Goal: Task Accomplishment & Management: Use online tool/utility

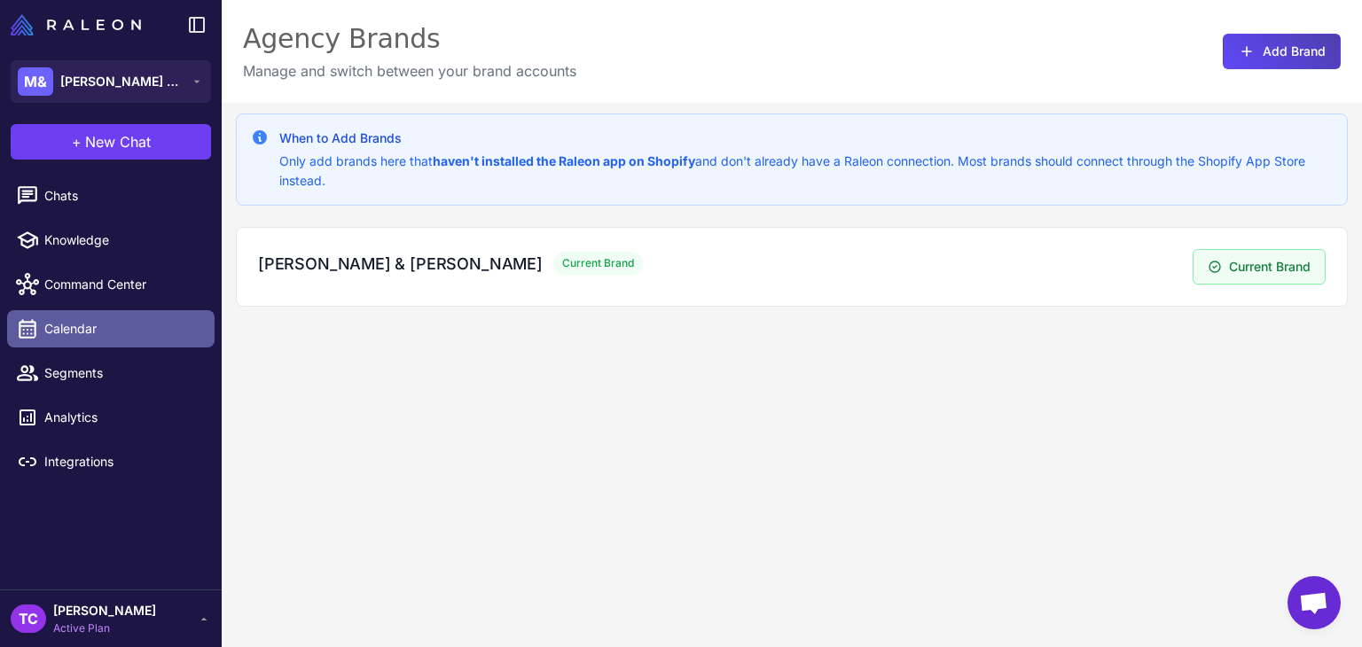
click at [51, 324] on span "Calendar" at bounding box center [122, 329] width 156 height 20
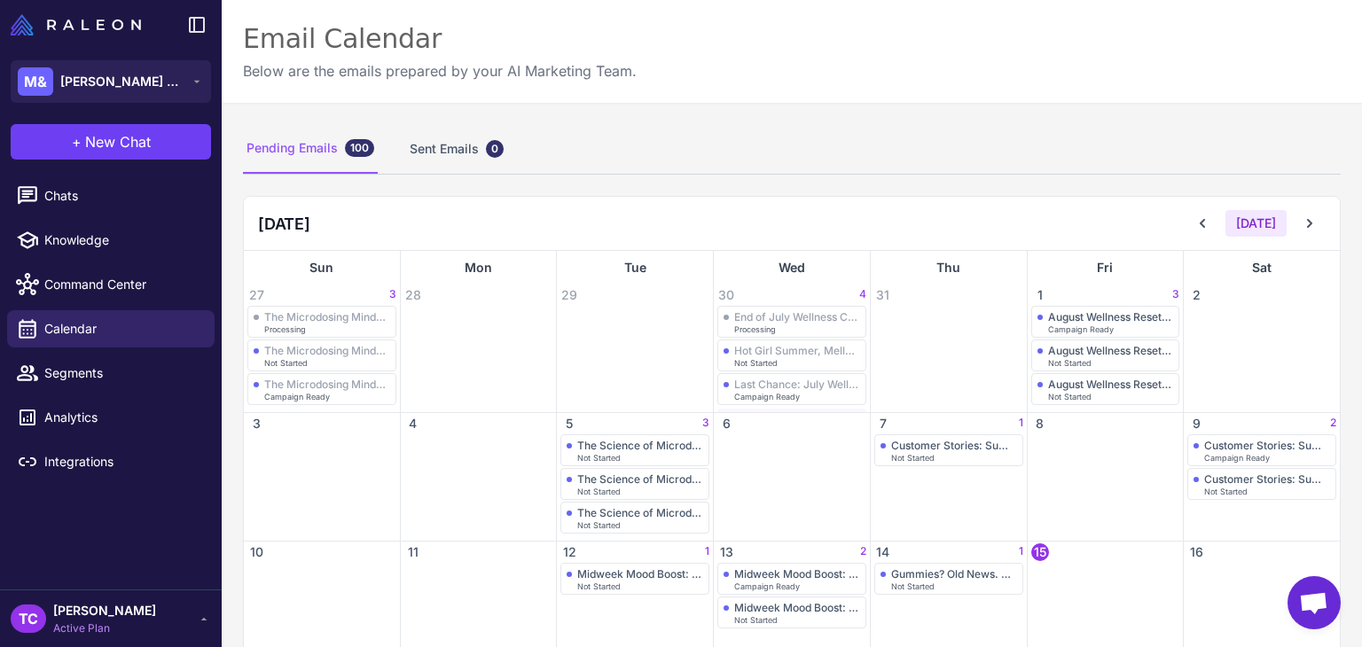
scroll to position [89, 0]
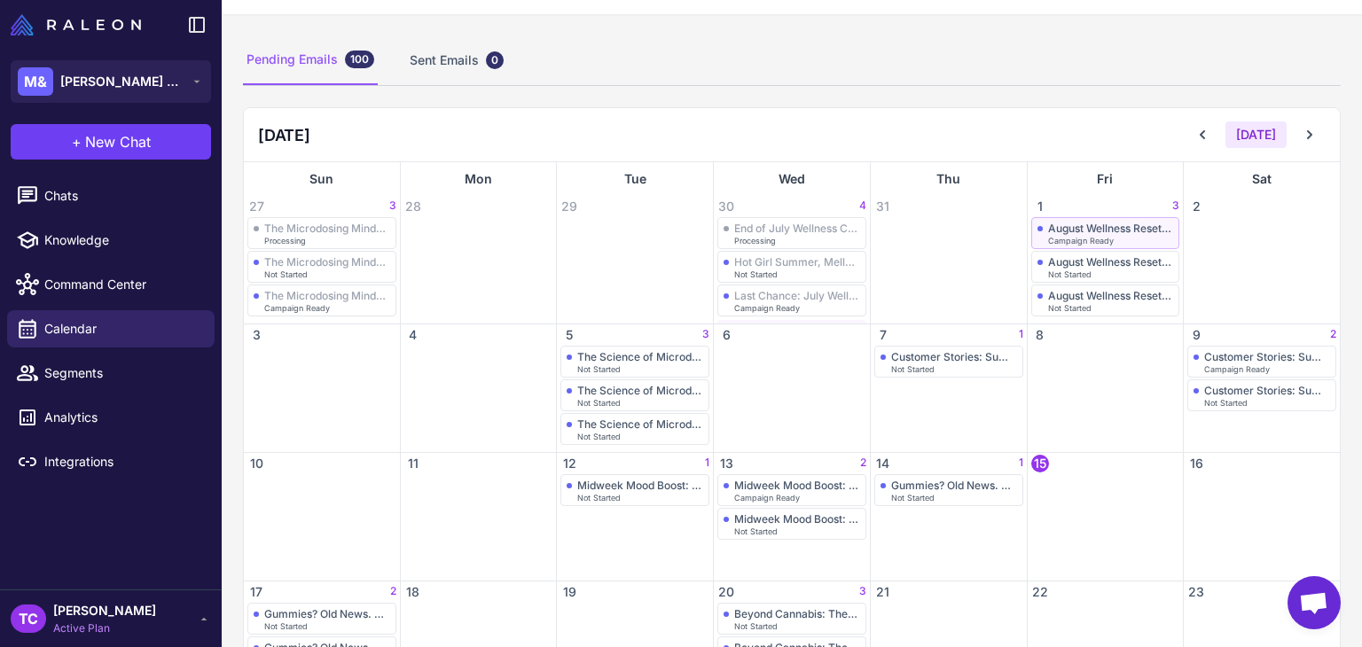
click at [1089, 237] on span "Campaign Ready" at bounding box center [1081, 241] width 66 height 8
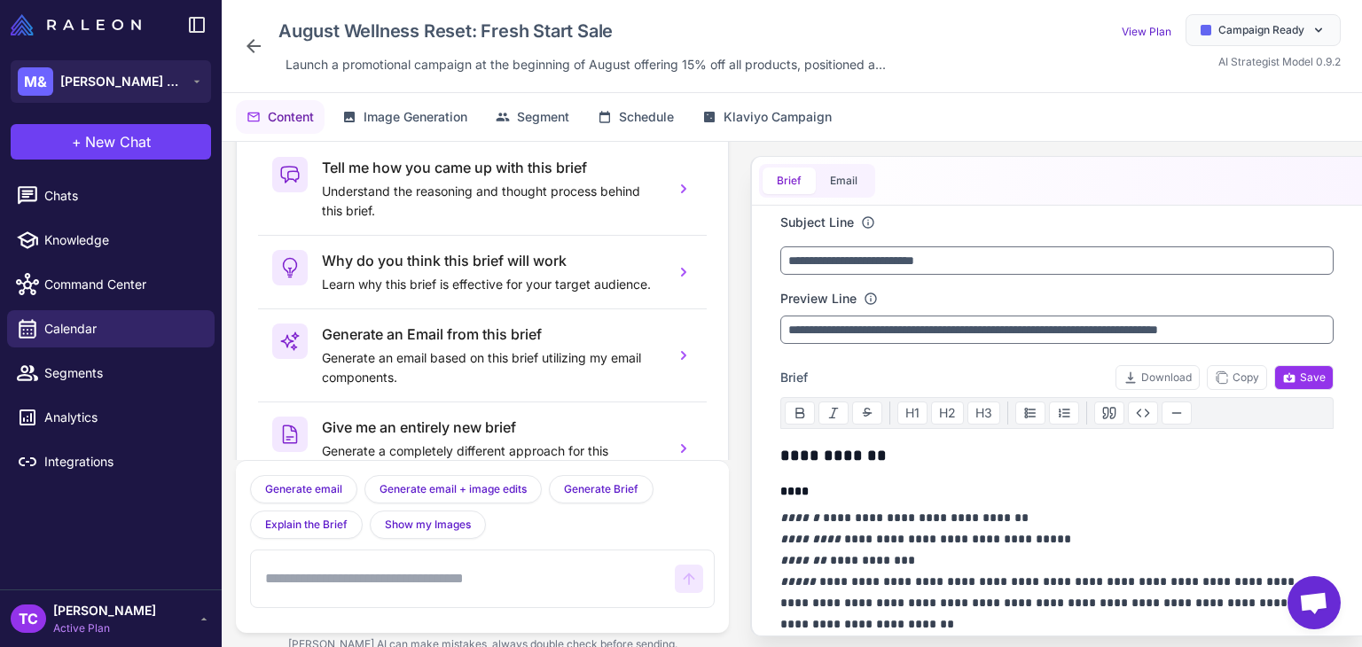
scroll to position [87, 0]
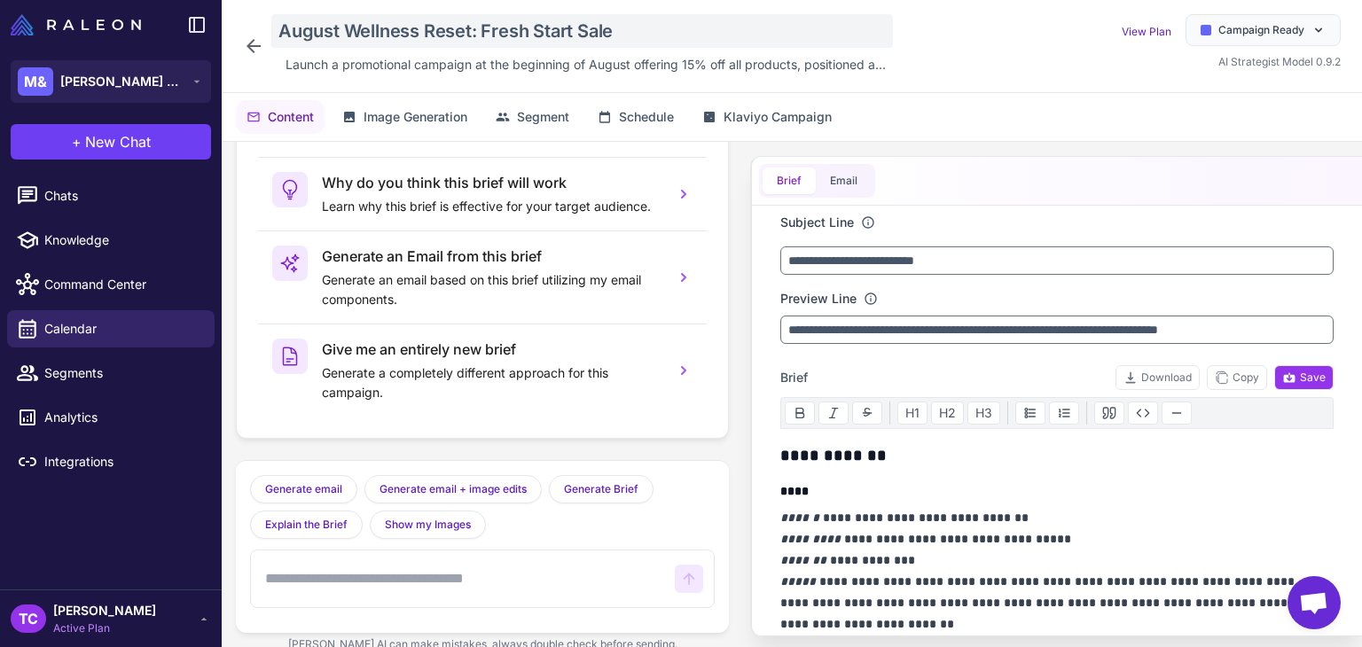
click at [417, 27] on div "August Wellness Reset: Fresh Start Sale" at bounding box center [581, 31] width 621 height 34
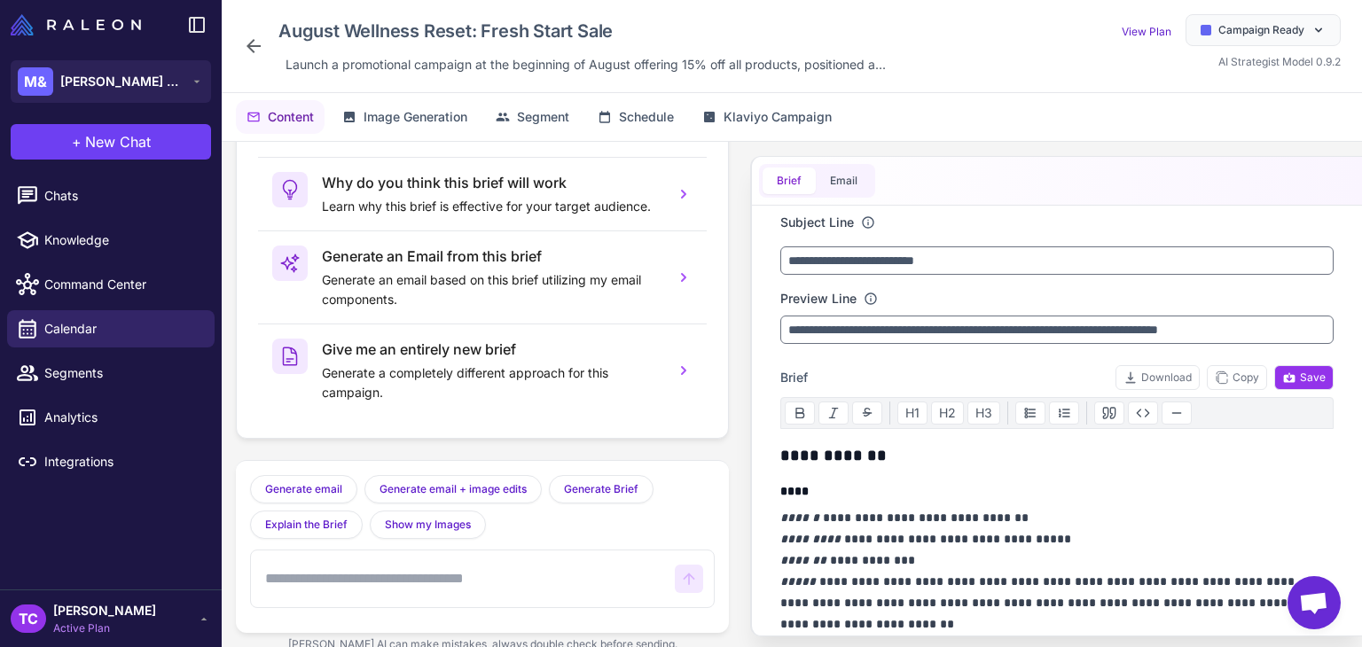
click at [264, 52] on div "August Wellness Reset: Fresh Start Sale Launch a promotional campaign at the be…" at bounding box center [568, 46] width 650 height 64
click at [257, 46] on icon at bounding box center [253, 46] width 14 height 14
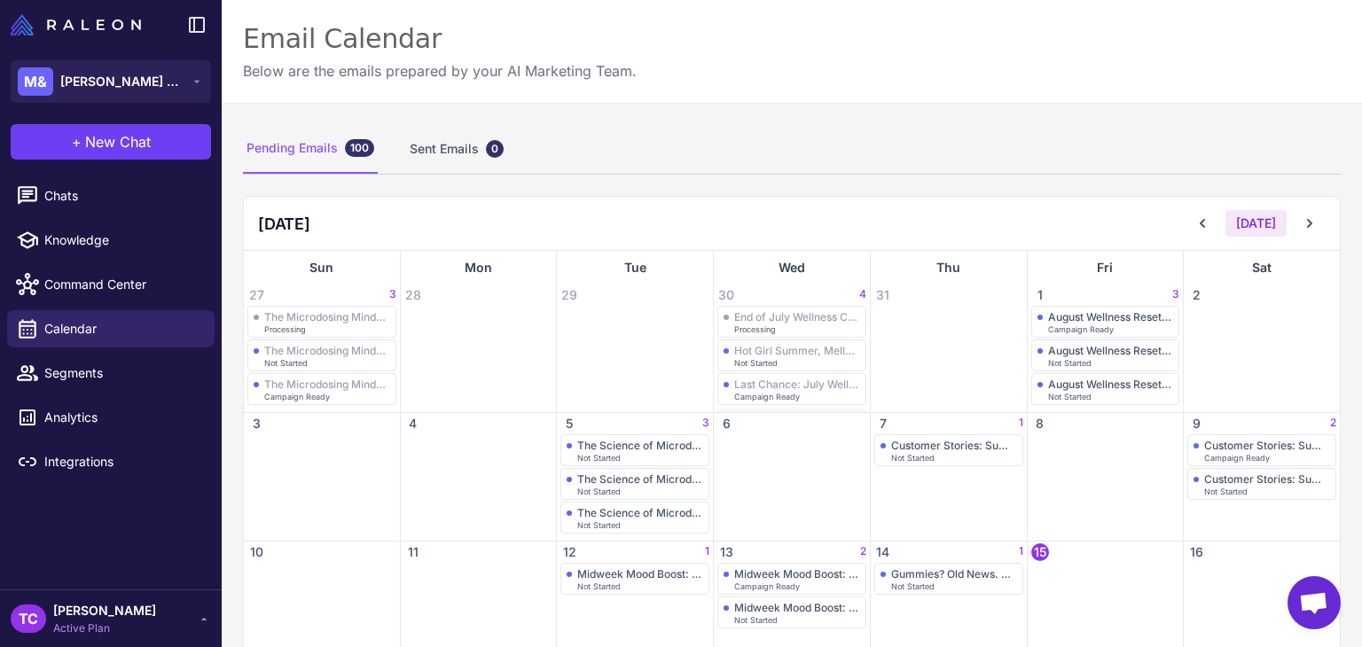
scroll to position [429, 0]
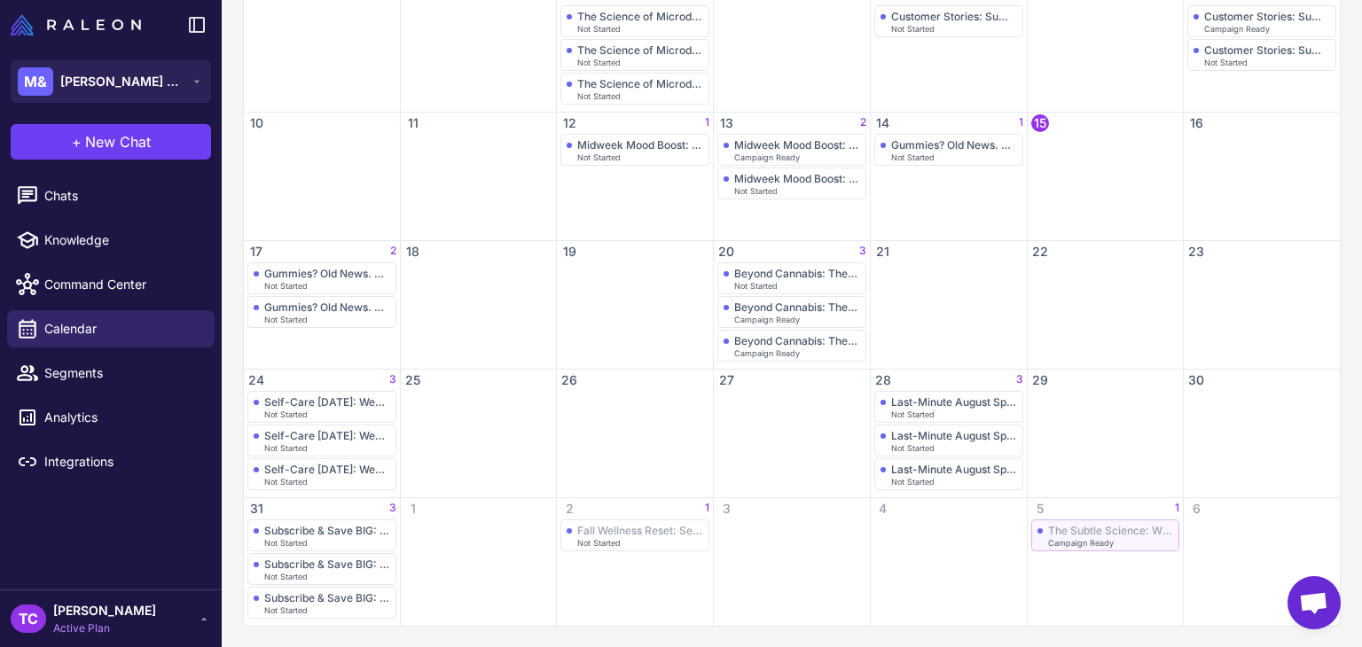
click at [1111, 530] on div "The Subtle Science: What to Actually Expect from Microdosing" at bounding box center [1111, 530] width 126 height 13
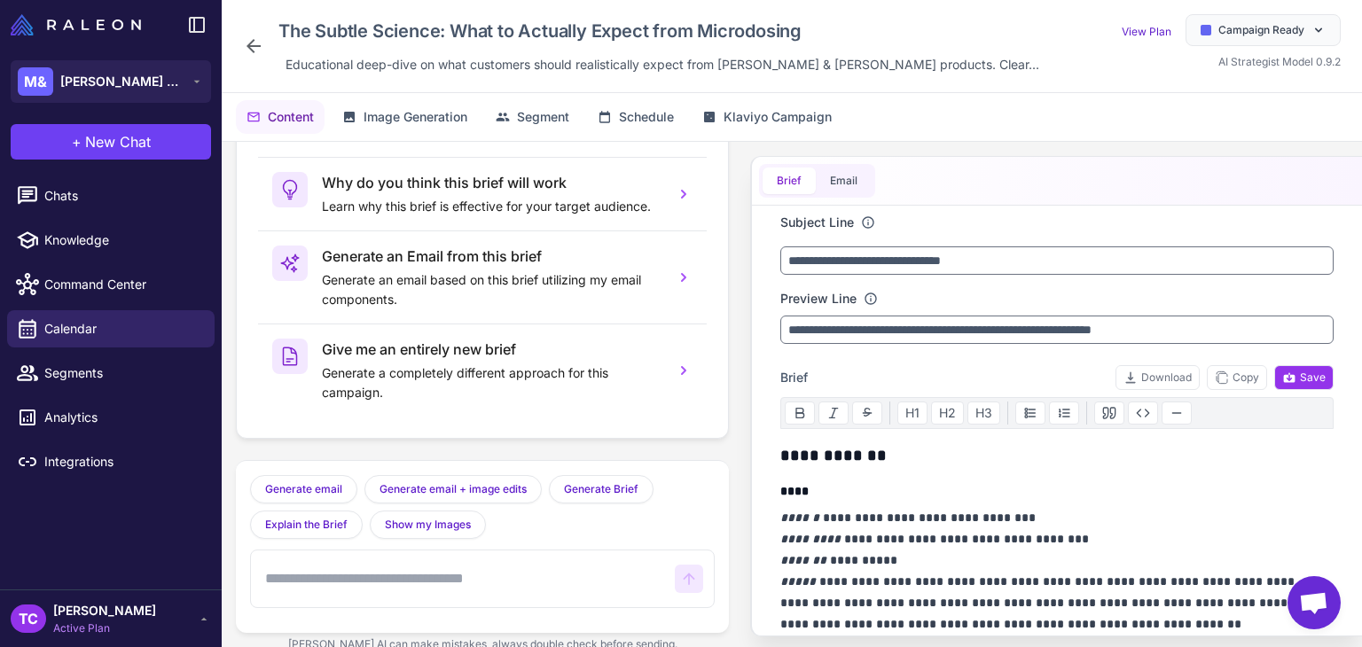
click at [267, 48] on div "The Subtle Science: What to Actually Expect from Microdosing Educational deep-d…" at bounding box center [644, 46] width 803 height 64
click at [228, 56] on div "The Subtle Science: What to Actually Expect from Microdosing Educational deep-d…" at bounding box center [792, 46] width 1140 height 93
click at [252, 52] on icon at bounding box center [253, 45] width 21 height 21
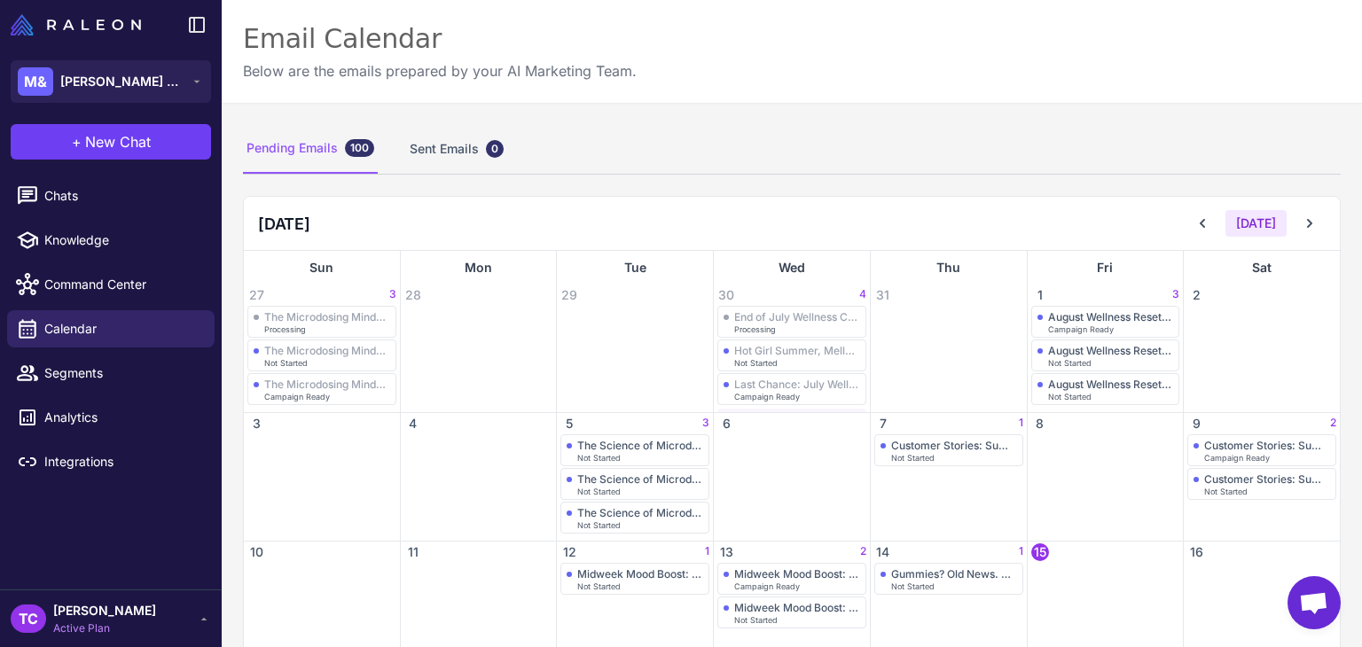
click at [1361, 189] on content "Email Calendar Below are the emails prepared by your AI Marketing Team. Pending…" at bounding box center [792, 323] width 1140 height 647
click at [1301, 217] on icon at bounding box center [1309, 224] width 18 height 18
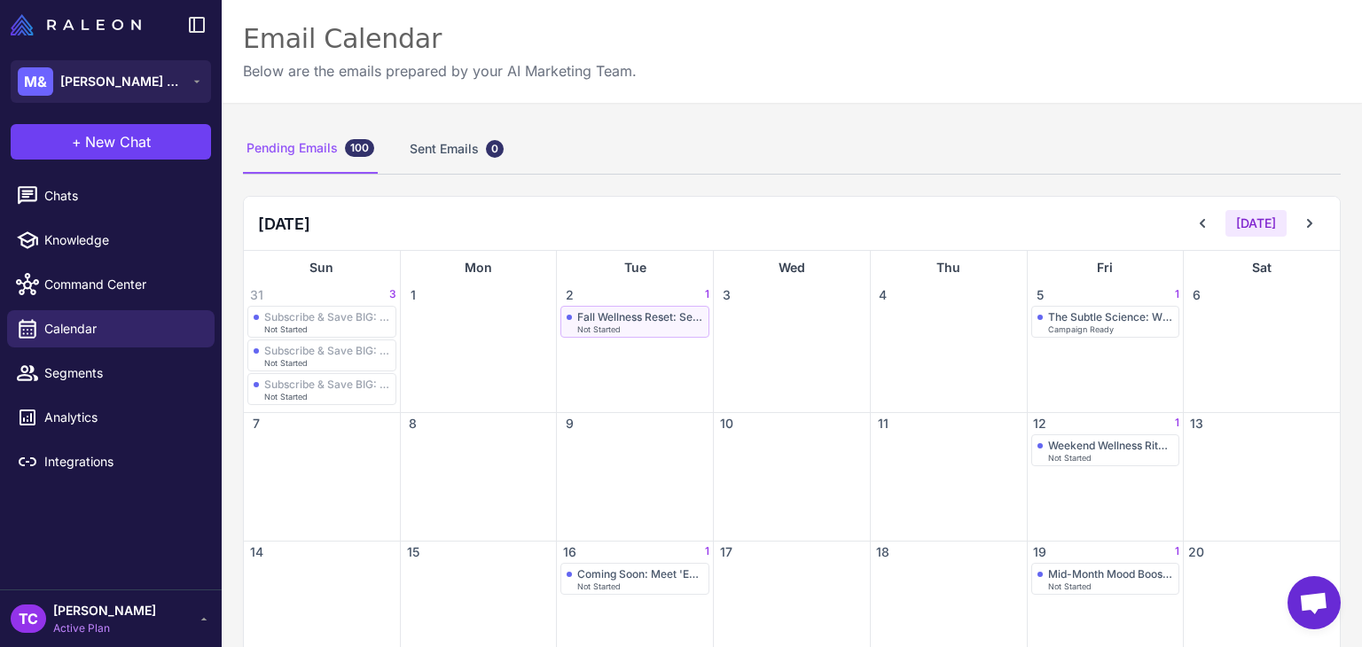
click at [681, 311] on div "Fall Wellness Reset: September Renewal" at bounding box center [640, 316] width 126 height 13
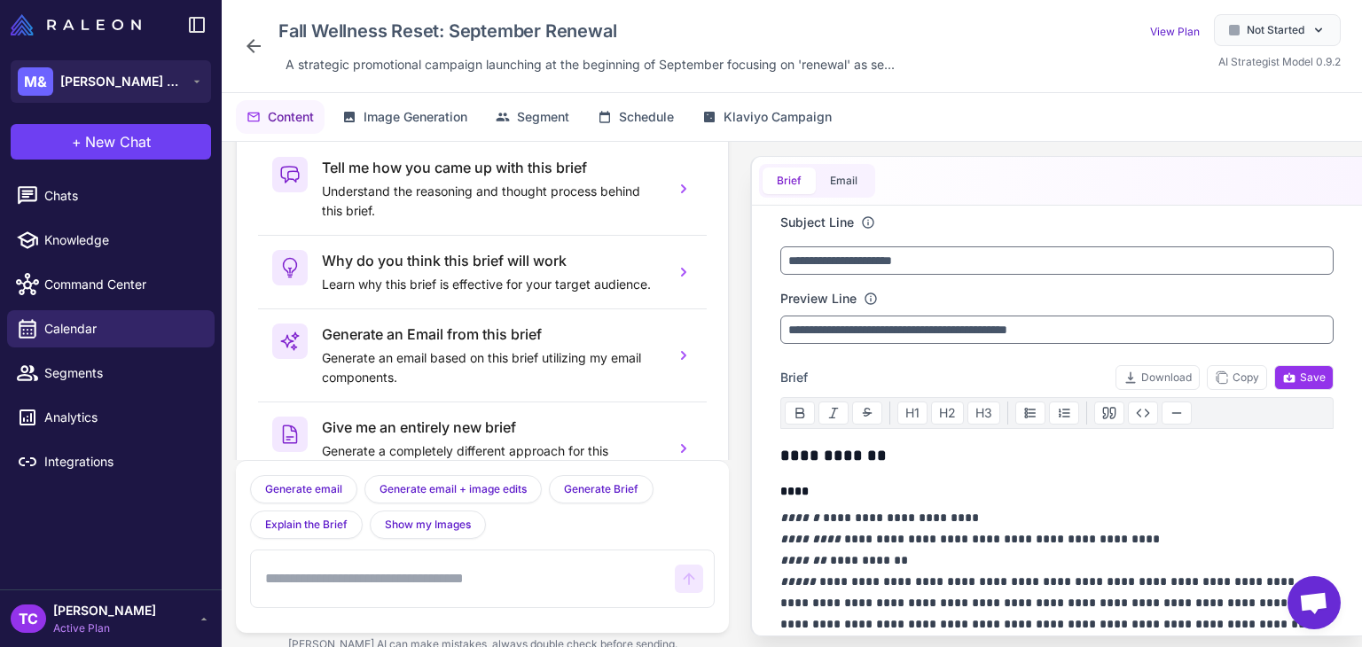
scroll to position [87, 0]
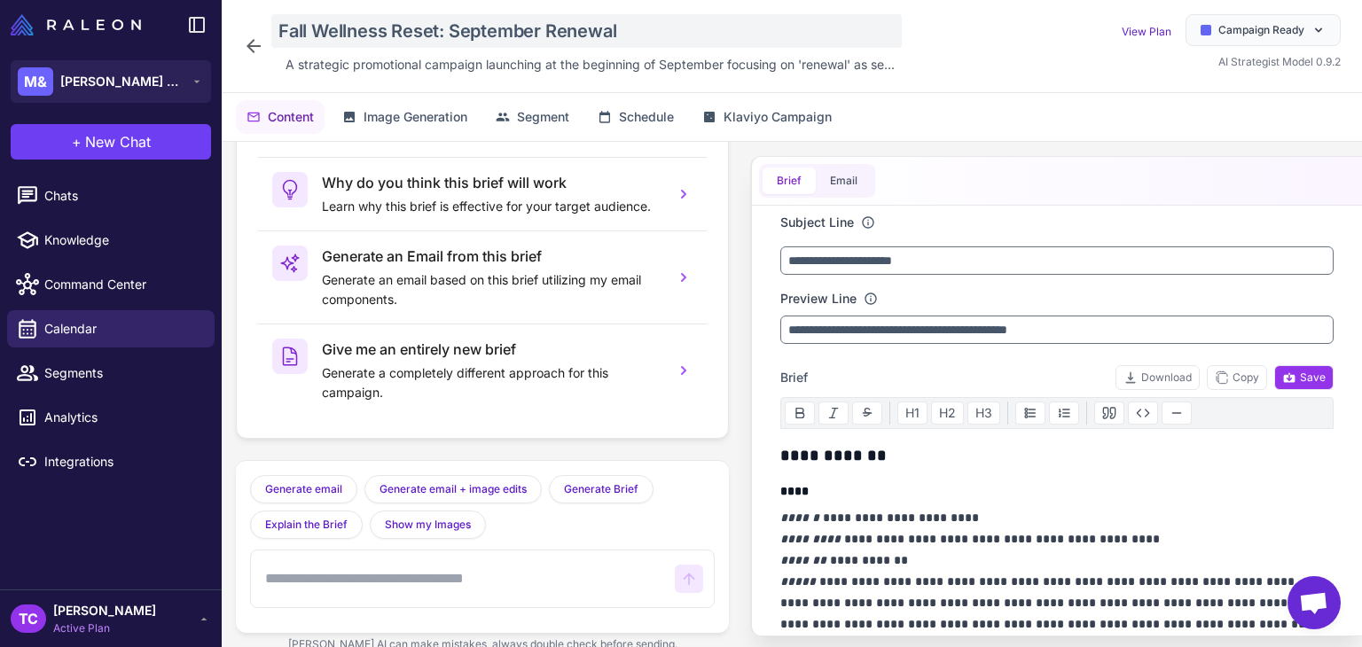
click at [320, 26] on div "Fall Wellness Reset: September Renewal" at bounding box center [586, 31] width 630 height 34
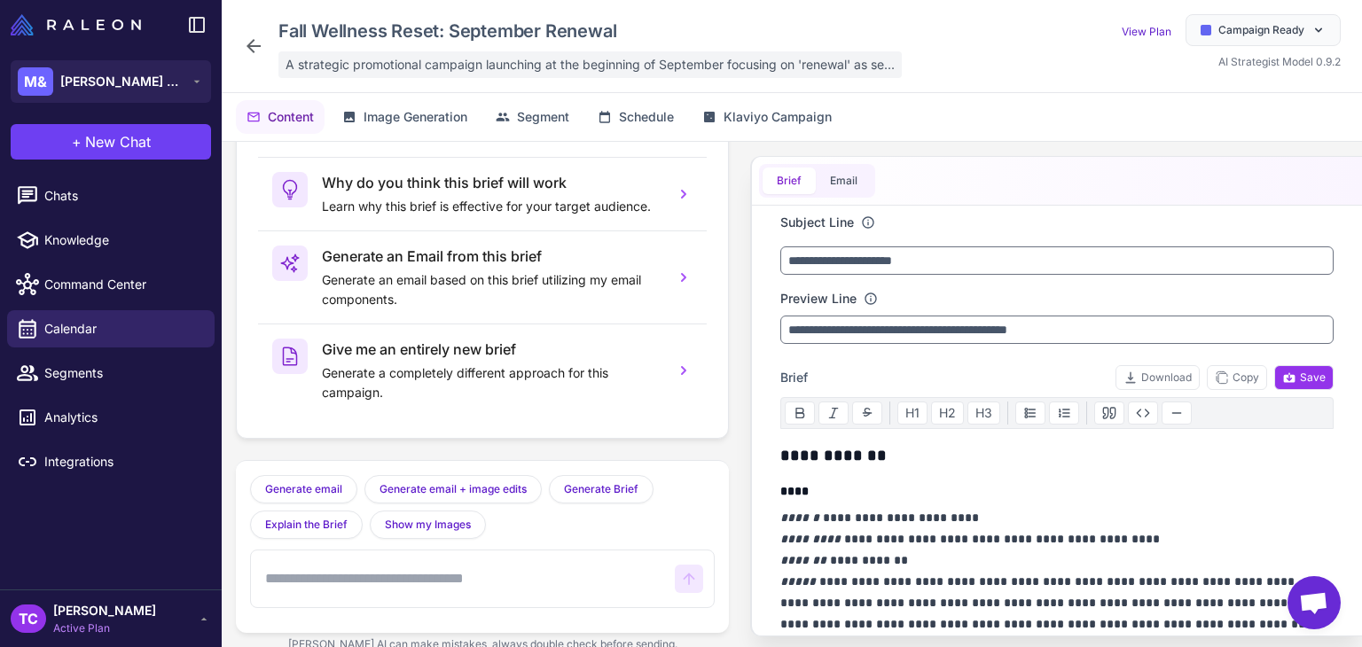
click at [390, 55] on span "A strategic promotional campaign launching at the beginning of September focusi…" at bounding box center [589, 65] width 609 height 20
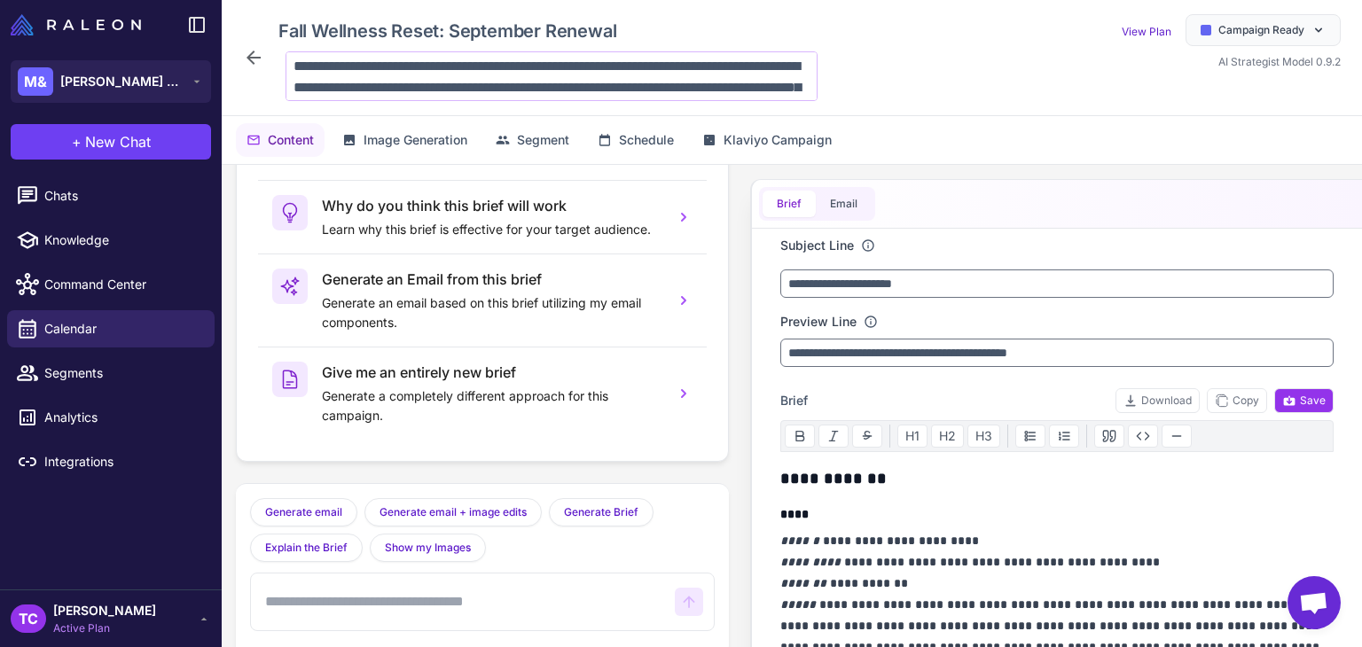
scroll to position [86, 0]
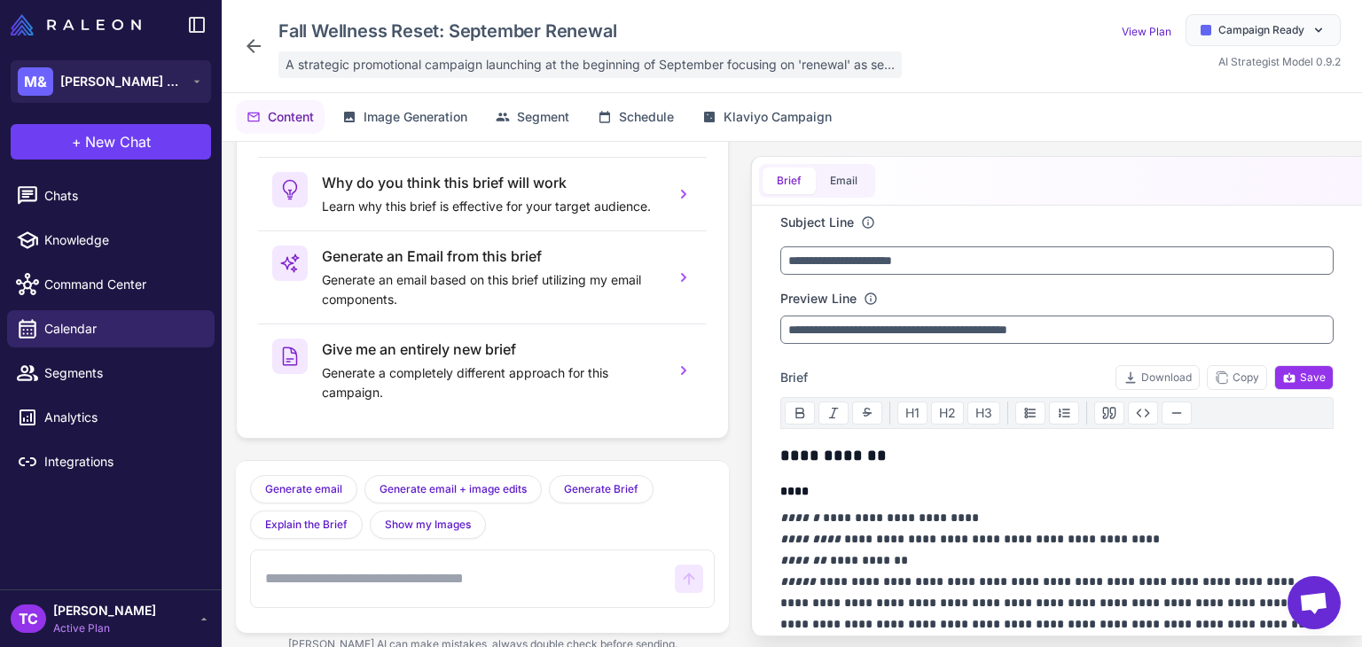
click at [566, 61] on span "A strategic promotional campaign launching at the beginning of September focusi…" at bounding box center [589, 65] width 609 height 20
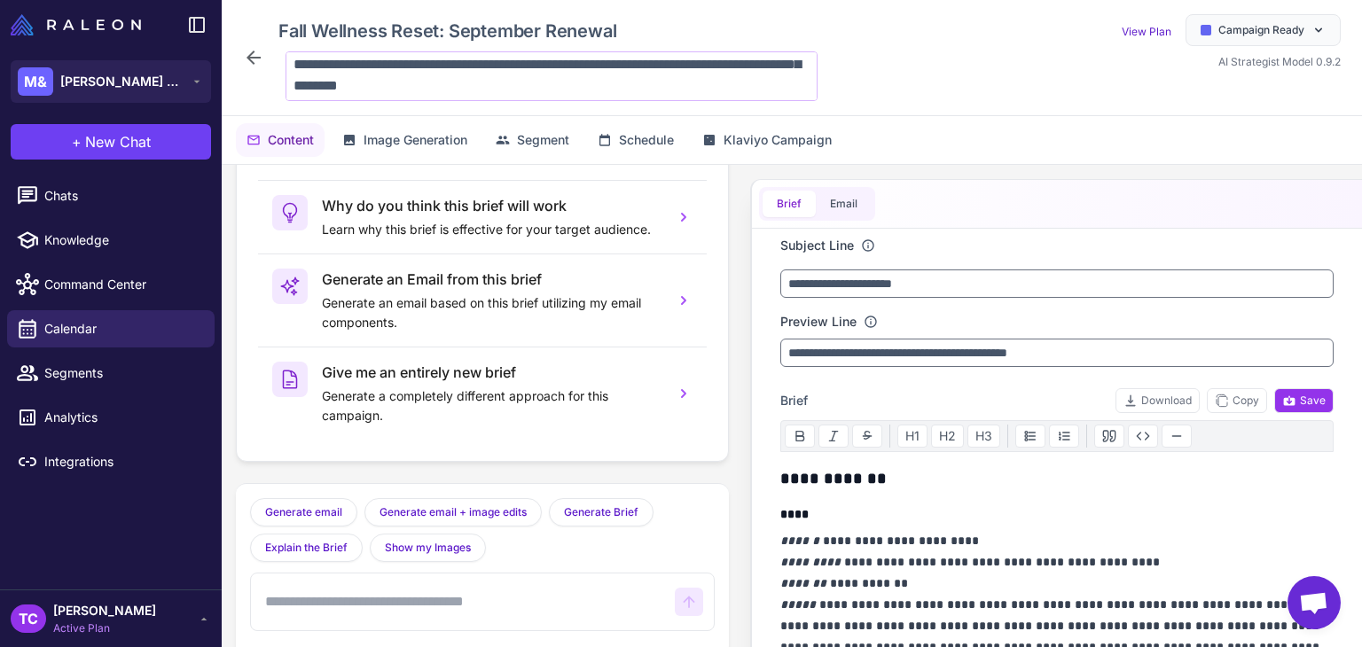
click at [571, 63] on textarea "**********" at bounding box center [551, 76] width 532 height 50
drag, startPoint x: 455, startPoint y: 66, endPoint x: 781, endPoint y: 70, distance: 326.2
click at [781, 70] on textarea "**********" at bounding box center [551, 76] width 532 height 50
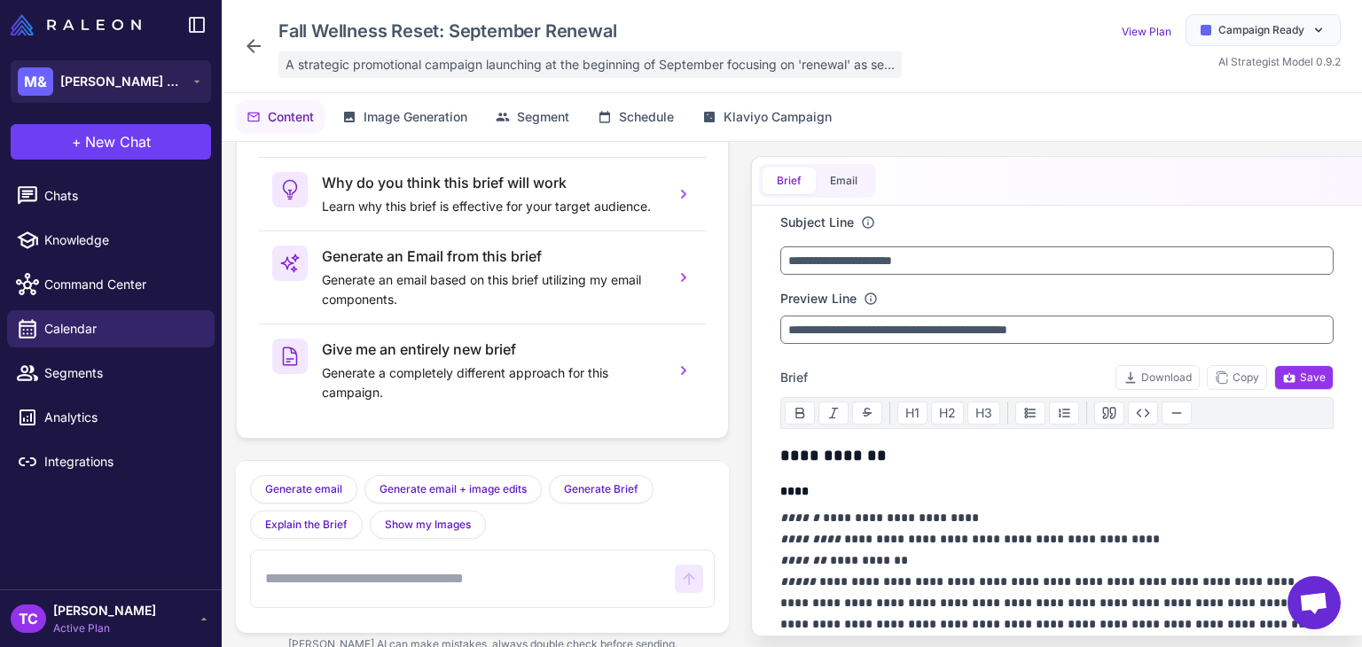
click at [736, 67] on span "A strategic promotional campaign launching at the beginning of September focusi…" at bounding box center [589, 65] width 609 height 20
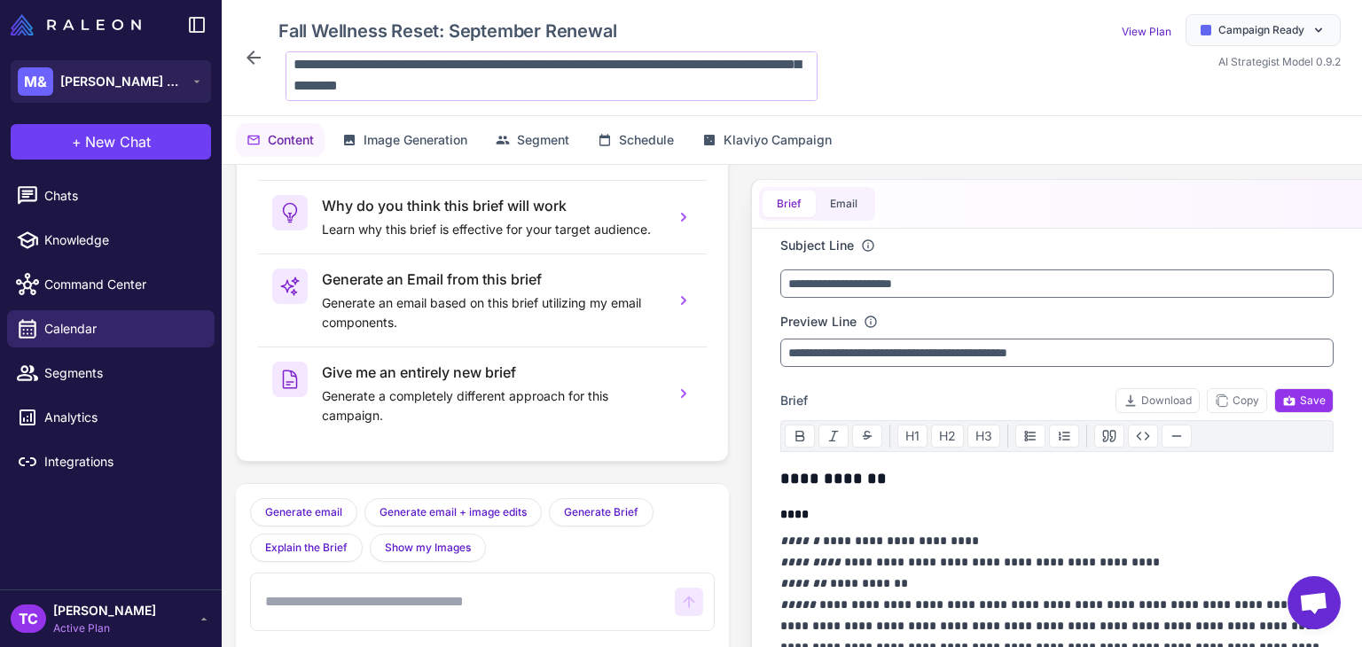
click at [660, 80] on textarea "**********" at bounding box center [551, 76] width 532 height 50
drag, startPoint x: 291, startPoint y: 86, endPoint x: 560, endPoint y: 67, distance: 270.1
click at [560, 98] on textarea "**********" at bounding box center [551, 76] width 532 height 50
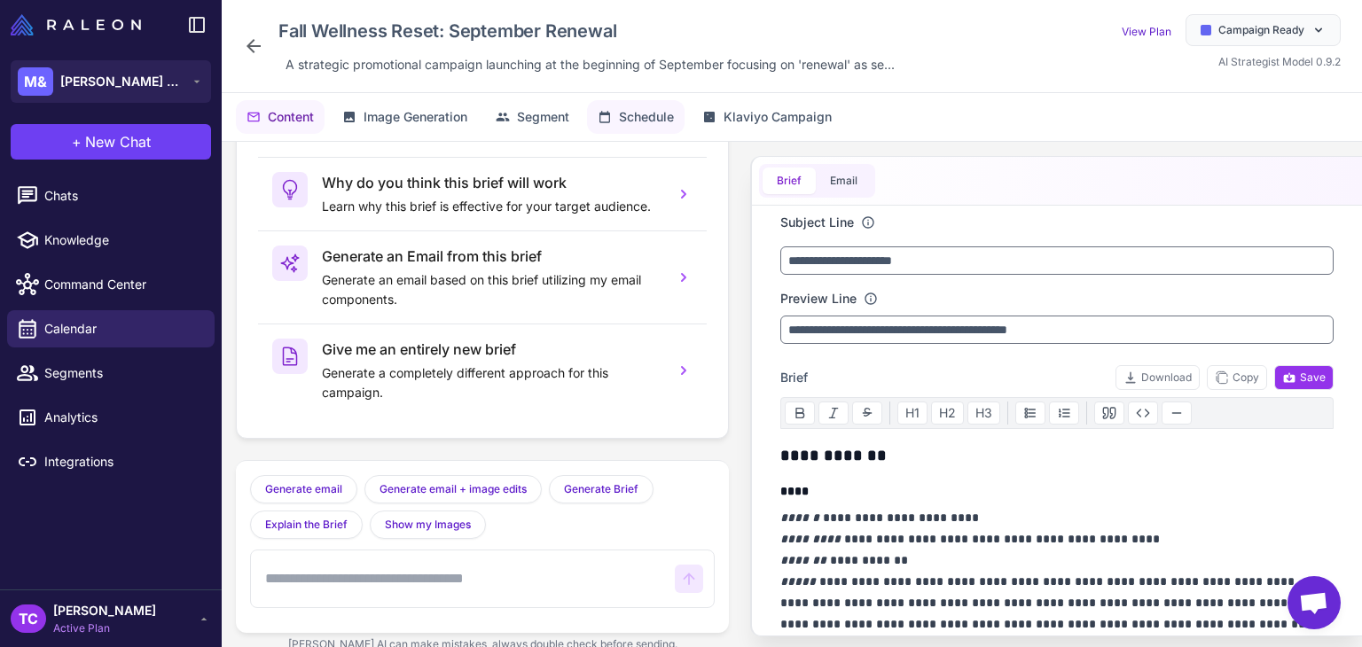
click at [592, 118] on button "Schedule" at bounding box center [636, 117] width 98 height 34
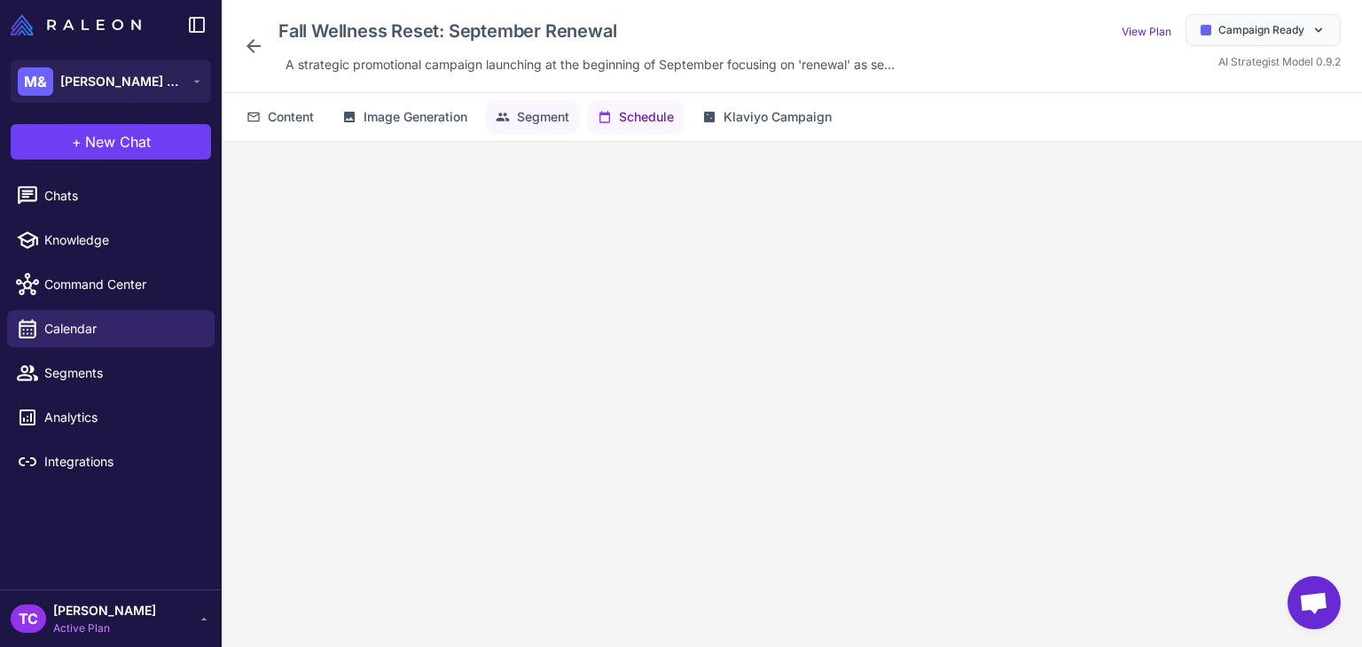
click at [554, 107] on span "Segment" at bounding box center [543, 117] width 52 height 20
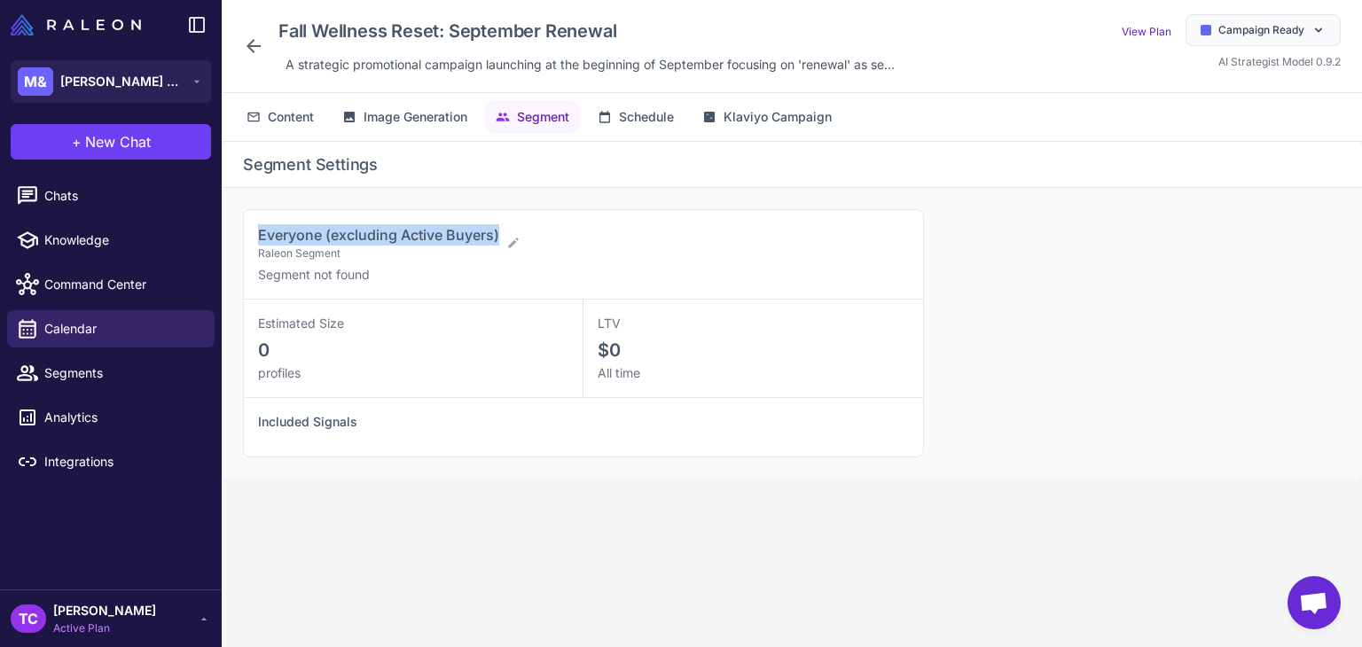
drag, startPoint x: 500, startPoint y: 228, endPoint x: 229, endPoint y: 235, distance: 271.4
click at [229, 235] on div "Everyone (excluding Active Buyers) Raleon Segment Segment not found Estimated S…" at bounding box center [792, 333] width 1140 height 291
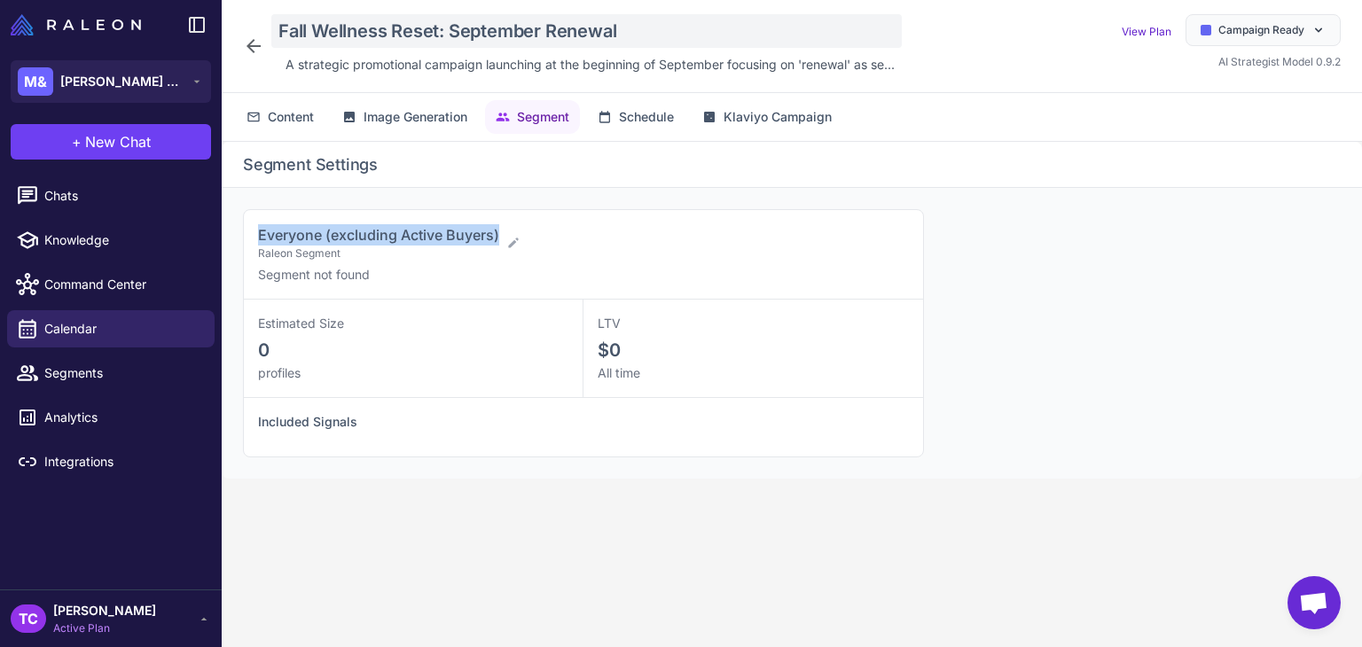
copy span "Everyone (excluding Active Buyers)"
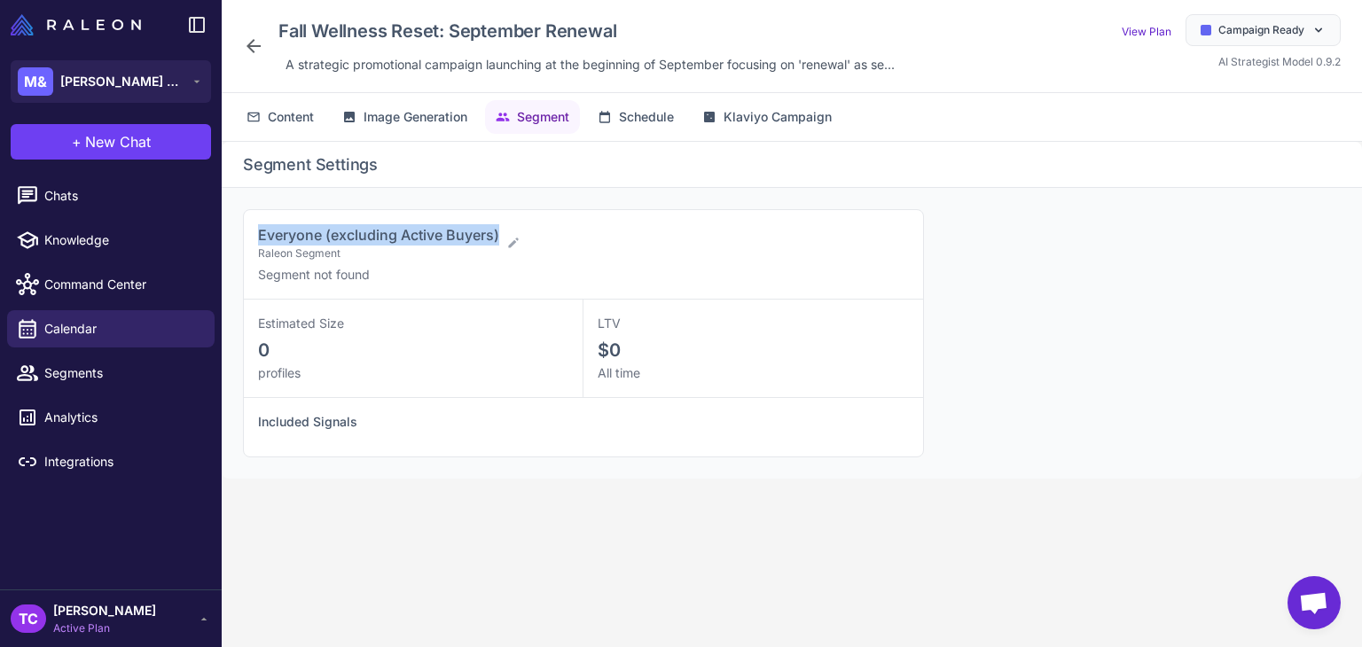
click at [291, 135] on div "Content Image Generation Segment Schedule Klaviyo Campaign" at bounding box center [792, 117] width 1140 height 48
click at [485, 118] on button "Content" at bounding box center [532, 117] width 95 height 34
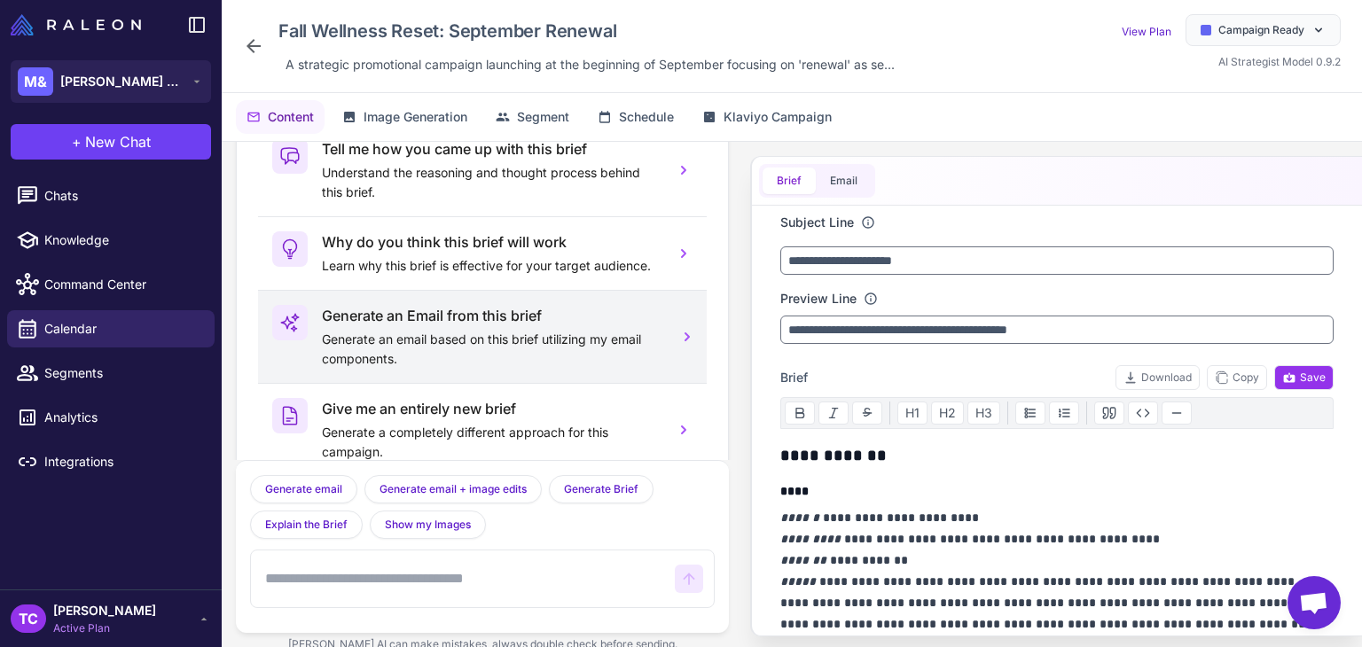
scroll to position [0, 0]
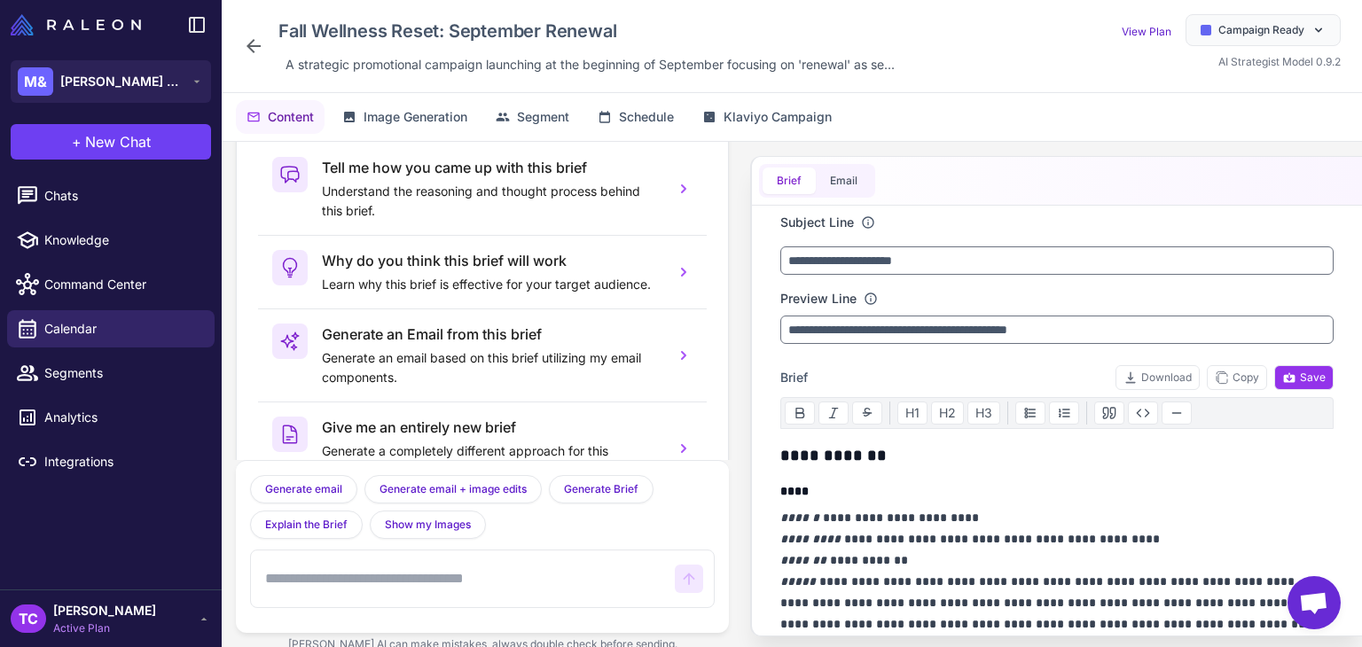
click at [252, 50] on icon at bounding box center [253, 46] width 14 height 14
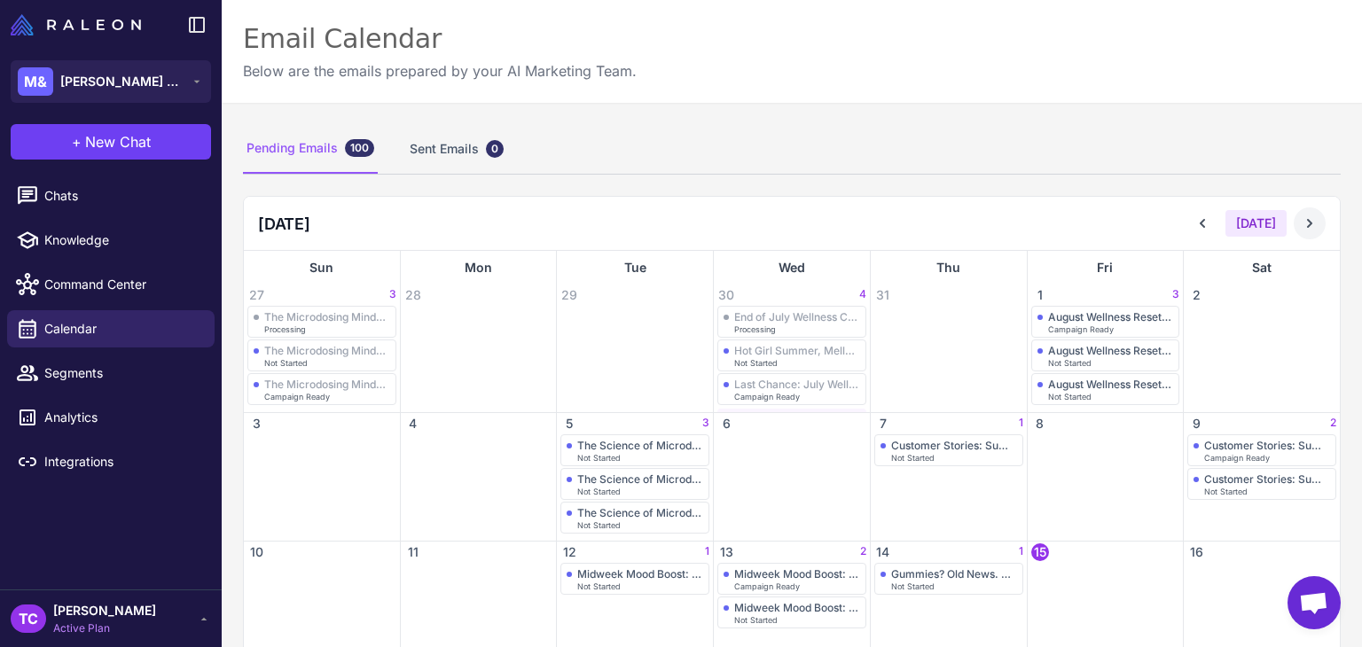
click at [1305, 232] on button at bounding box center [1309, 223] width 32 height 32
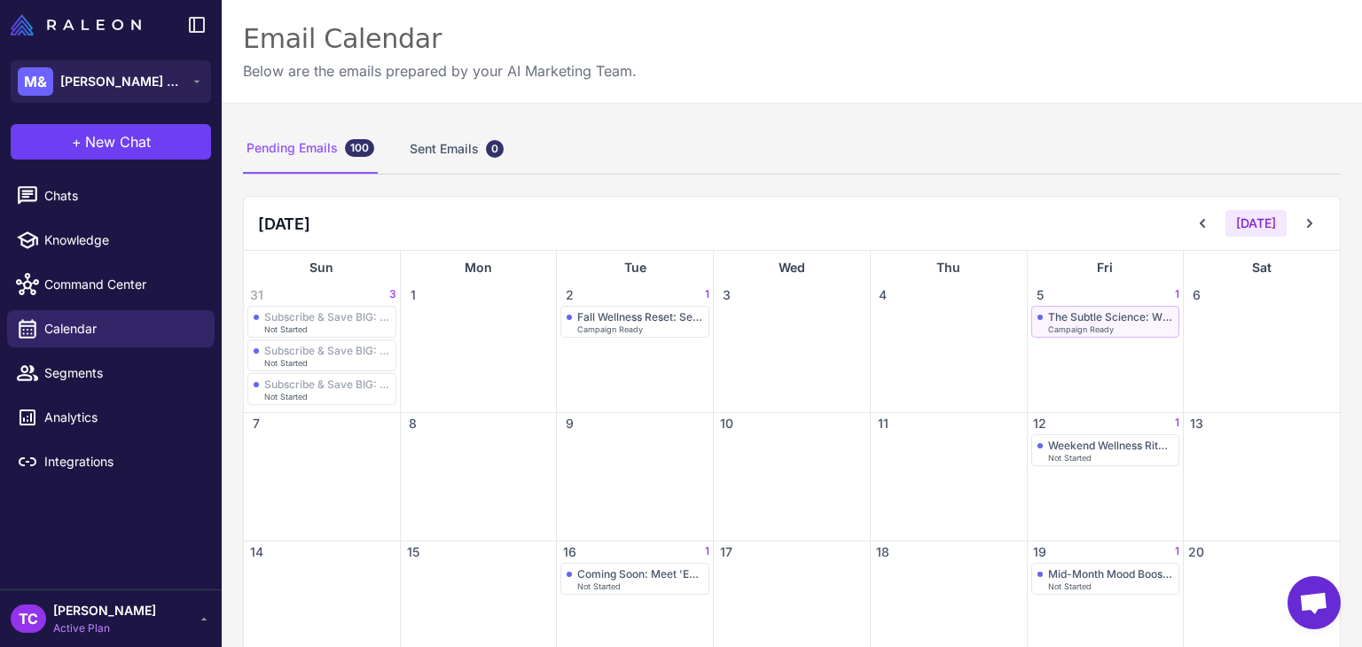
click at [1114, 311] on div "The Subtle Science: What to Actually Expect from Microdosing" at bounding box center [1111, 316] width 126 height 13
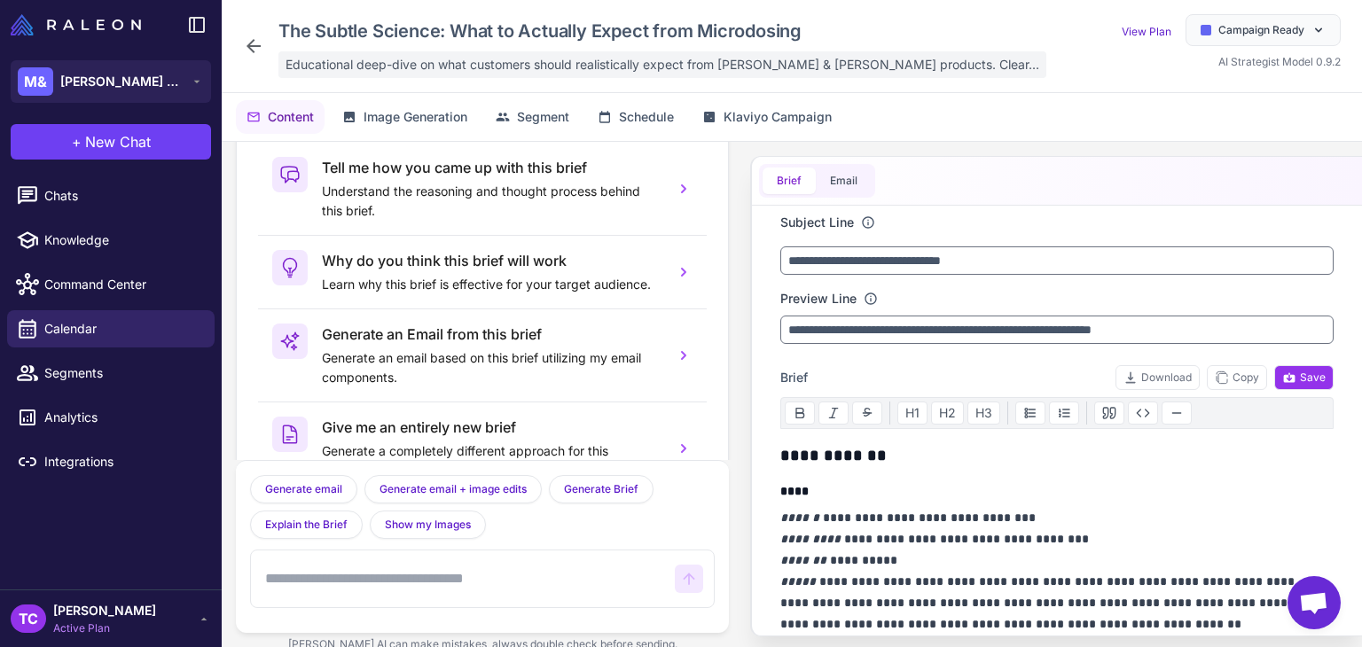
scroll to position [87, 0]
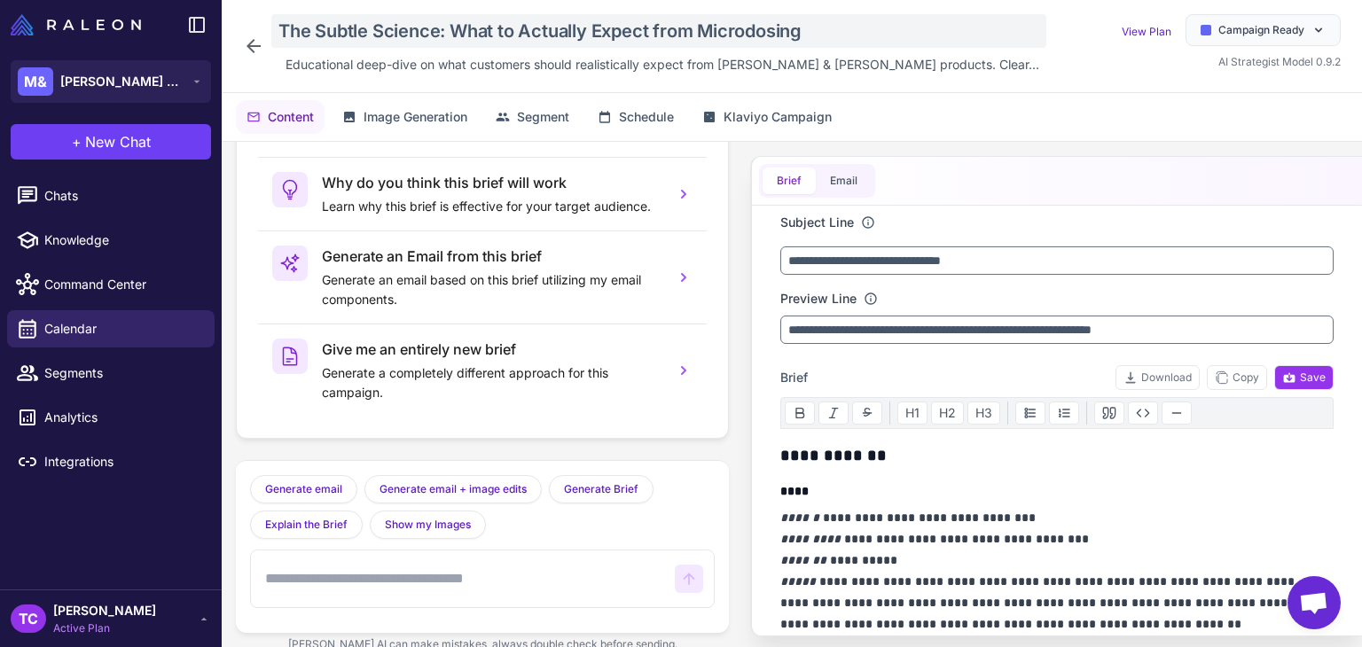
click at [475, 36] on div "The Subtle Science: What to Actually Expect from Microdosing" at bounding box center [658, 31] width 775 height 34
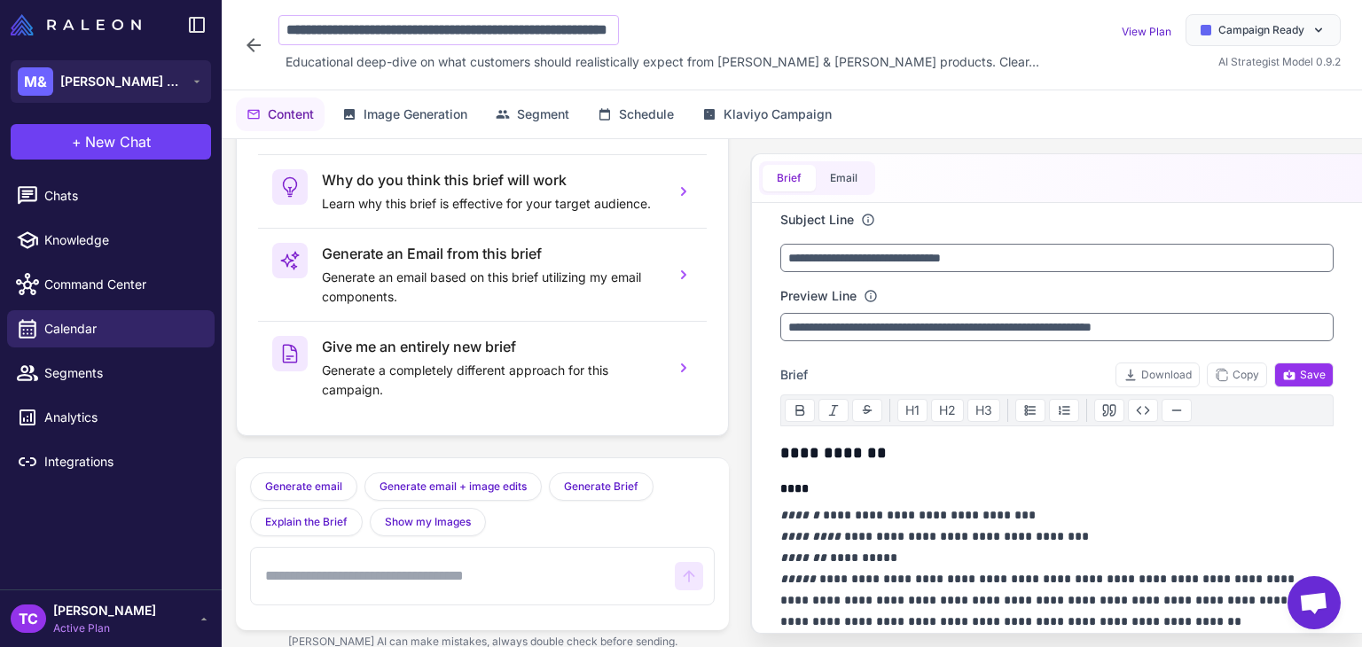
scroll to position [0, 104]
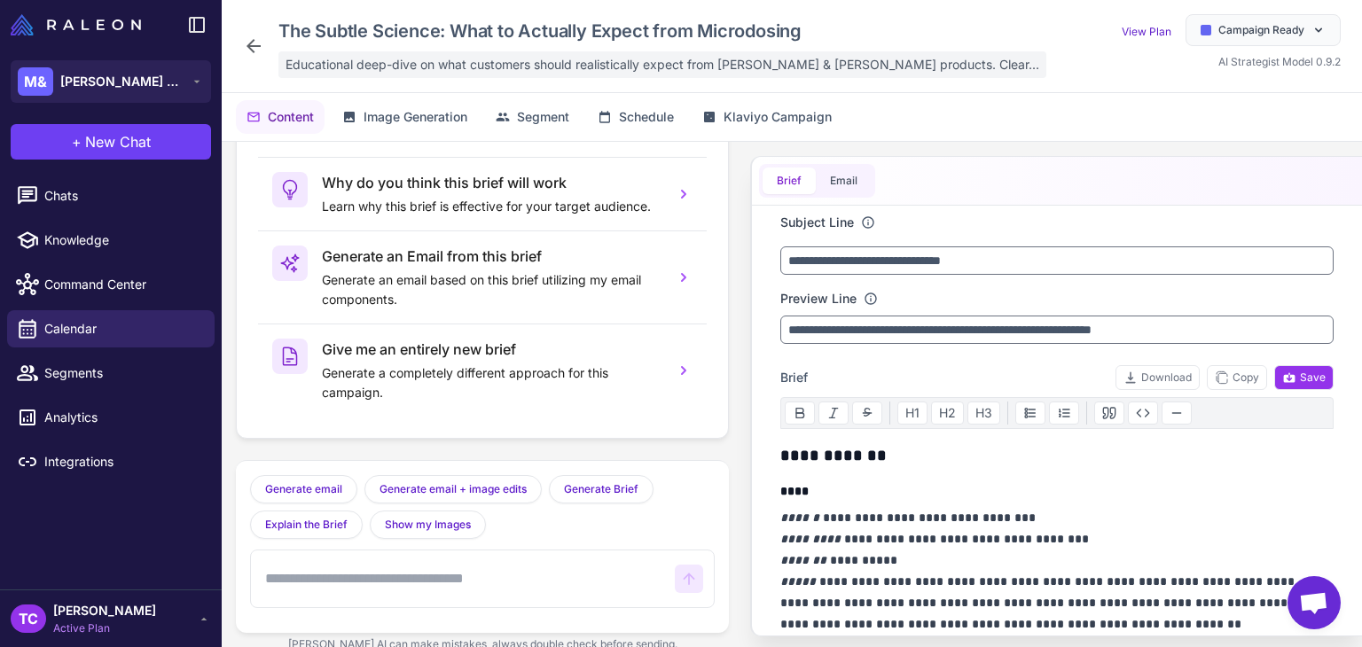
click at [346, 67] on span "Educational deep-dive on what customers should realistically expect from Mary &…" at bounding box center [662, 65] width 754 height 20
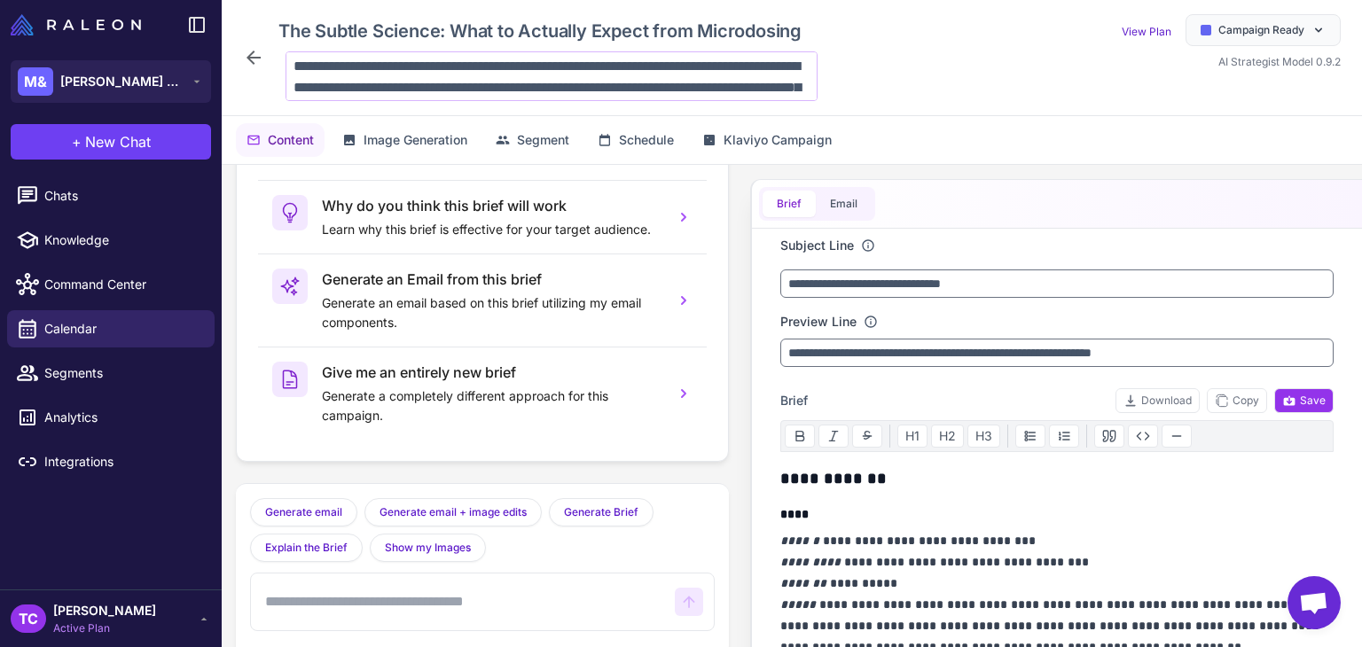
scroll to position [107, 0]
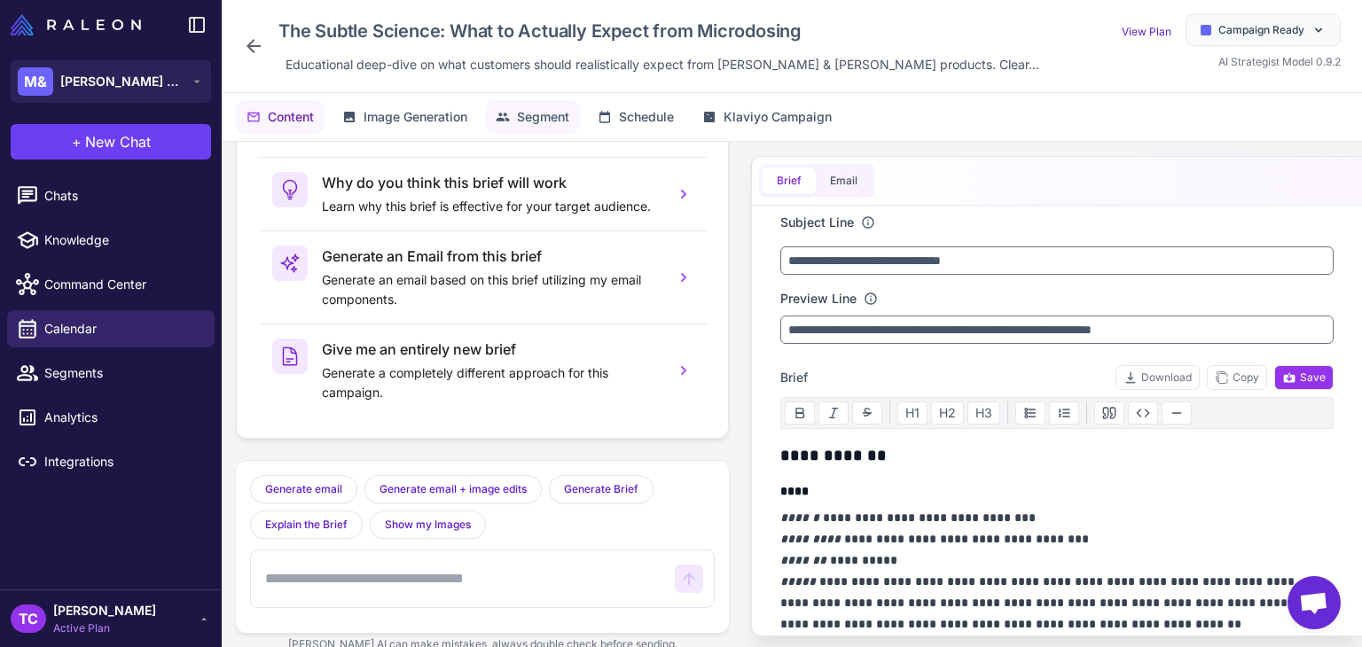
click at [534, 113] on span "Segment" at bounding box center [543, 117] width 52 height 20
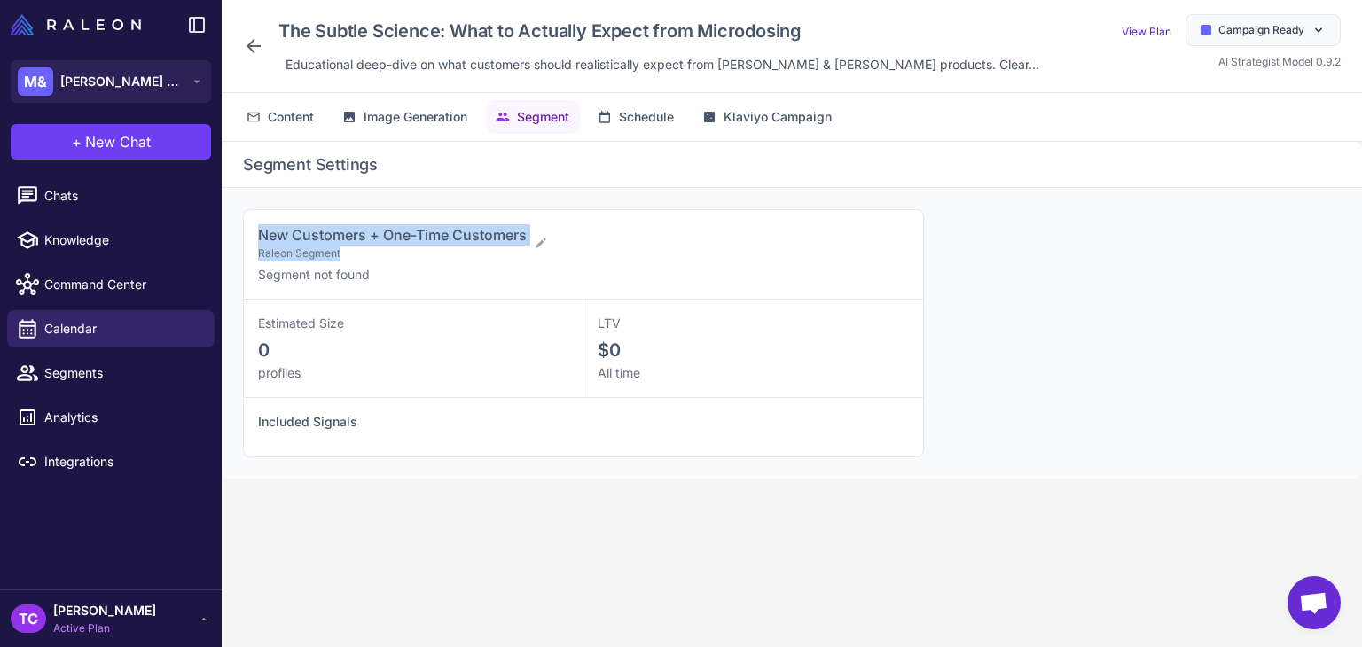
drag, startPoint x: 255, startPoint y: 231, endPoint x: 534, endPoint y: 235, distance: 278.4
click at [534, 235] on div "New Customers + One-Time Customers Raleon Segment Segment not found" at bounding box center [583, 255] width 679 height 90
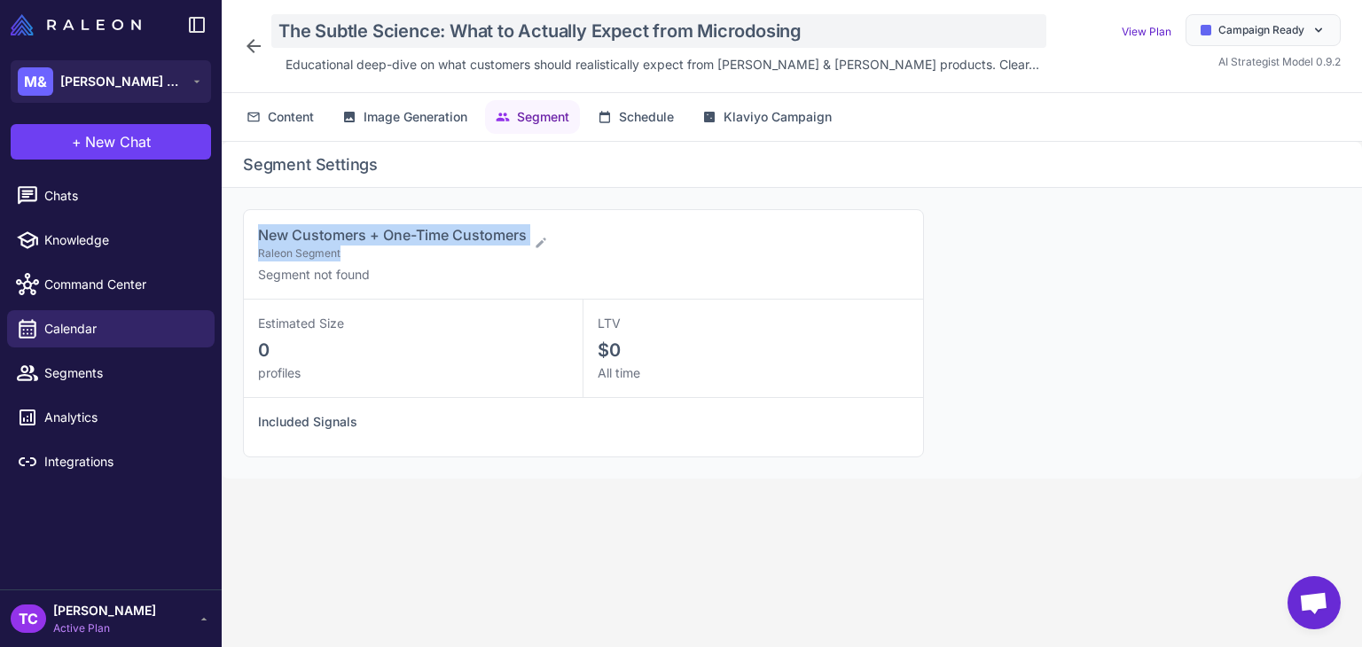
copy div "New Customers + One-Time Customers Raleon Segment"
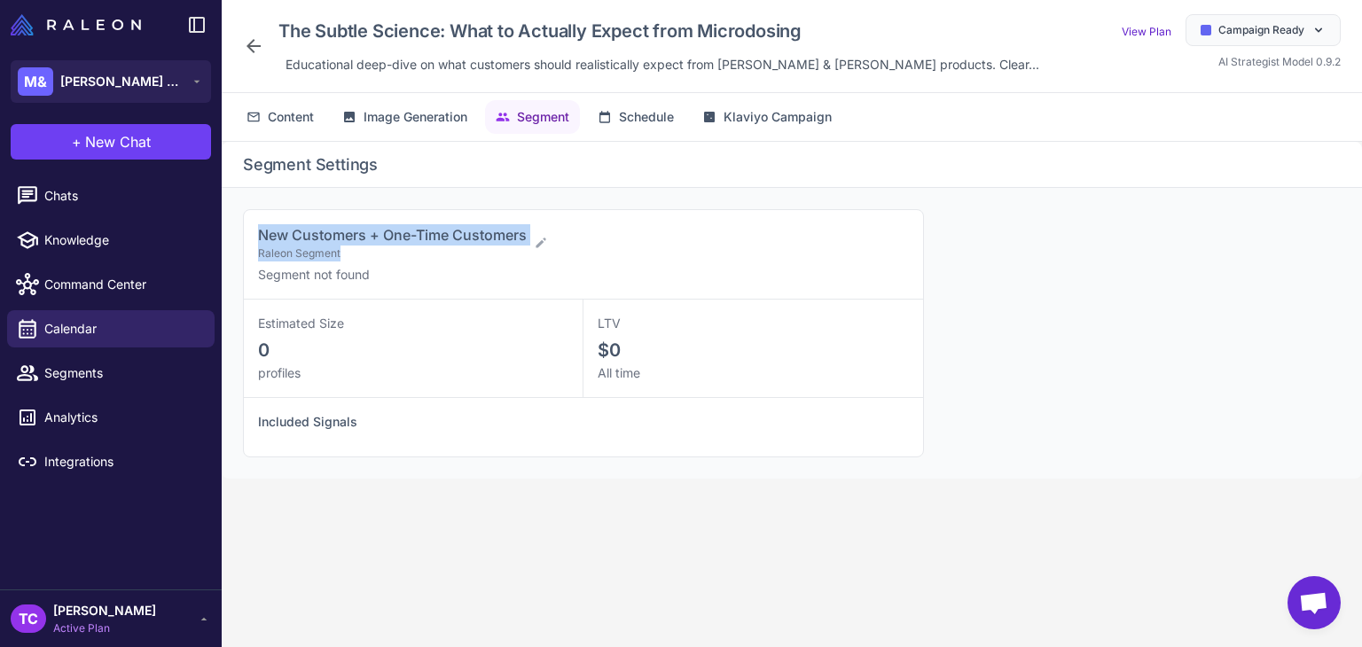
click at [252, 196] on div "New Customers + One-Time Customers Raleon Segment Segment not found Estimated S…" at bounding box center [792, 333] width 1140 height 291
drag, startPoint x: 273, startPoint y: 237, endPoint x: 529, endPoint y: 217, distance: 256.9
click at [529, 217] on div "New Customers + One-Time Customers Raleon Segment Segment not found" at bounding box center [583, 255] width 679 height 90
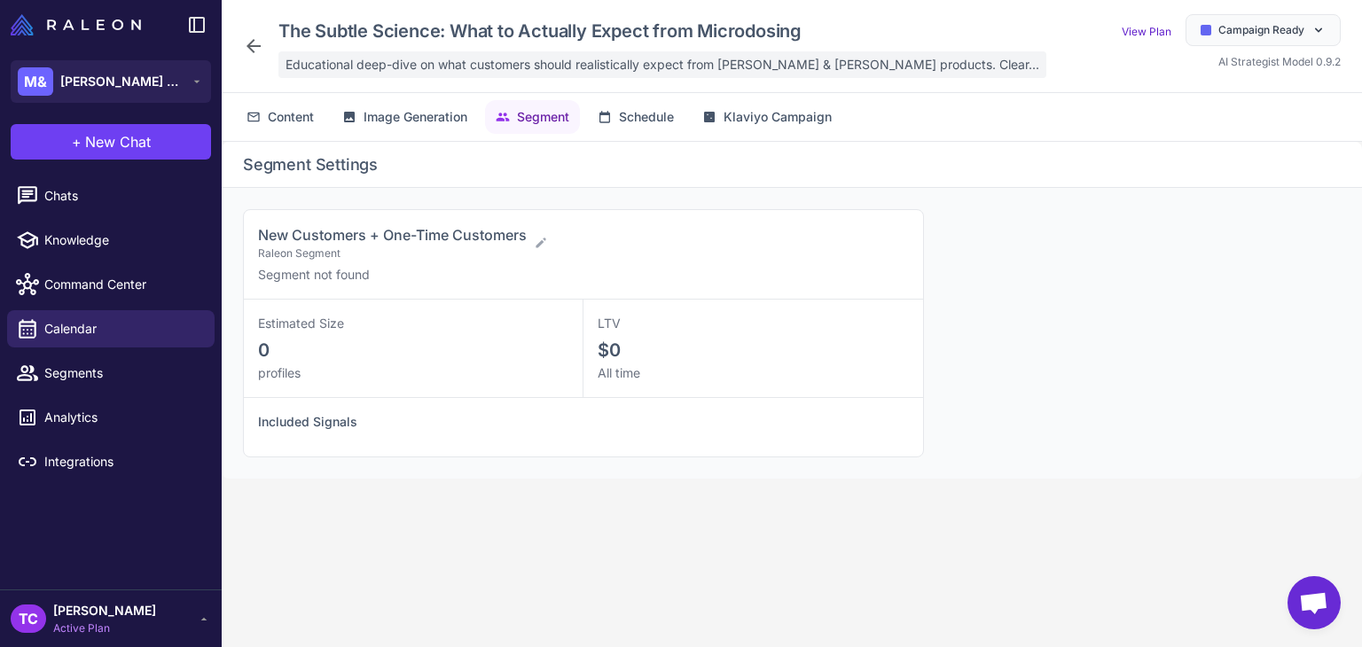
click at [362, 68] on span "Educational deep-dive on what customers should realistically expect from Mary &…" at bounding box center [662, 65] width 754 height 20
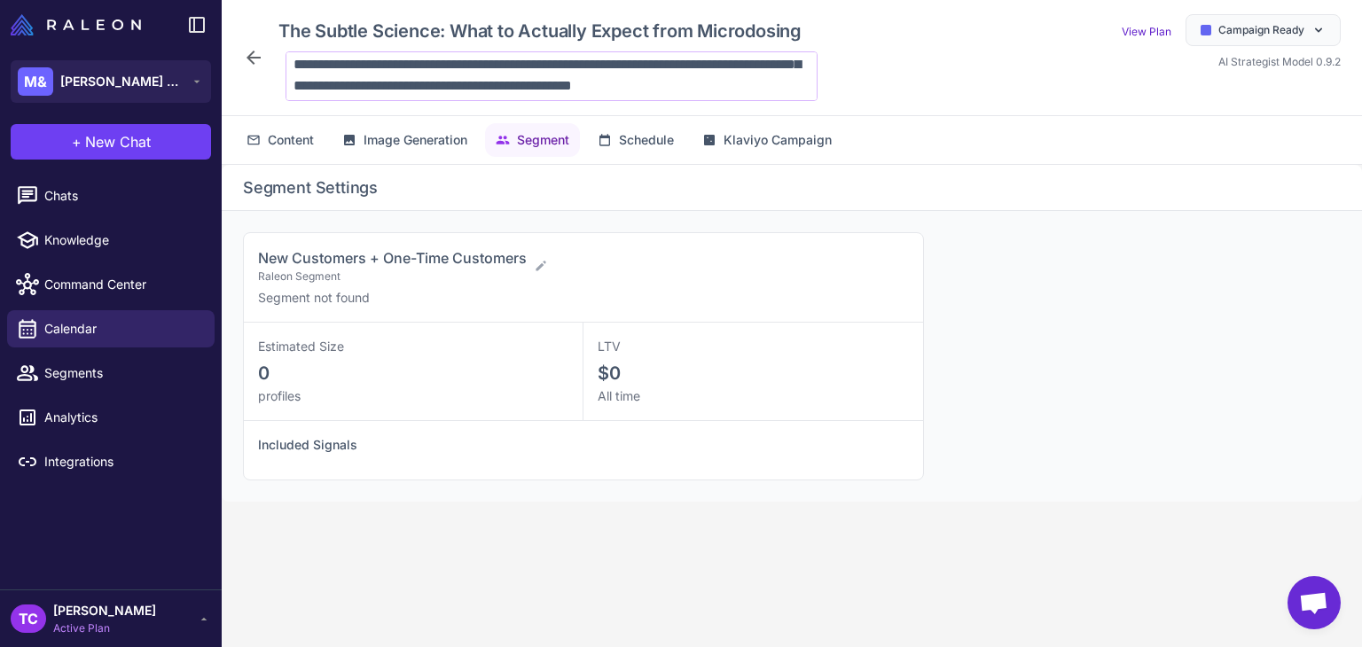
click at [443, 66] on textarea "**********" at bounding box center [551, 76] width 532 height 50
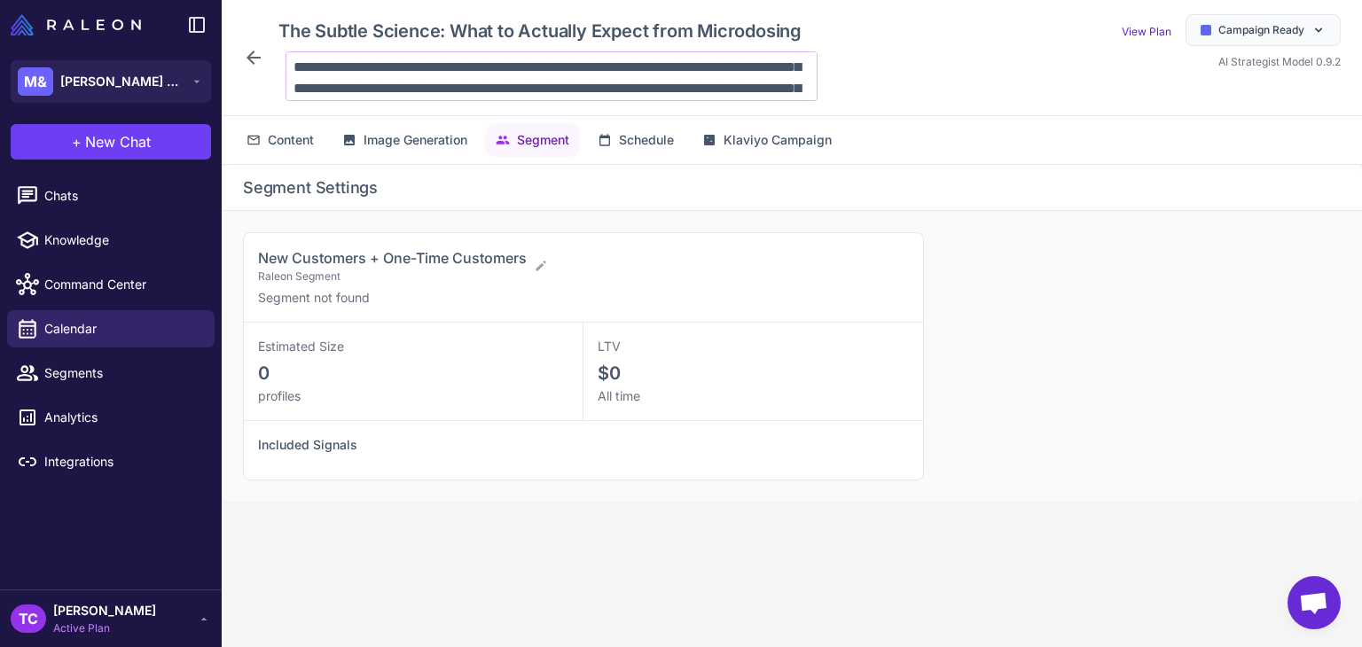
scroll to position [0, 0]
click at [507, 86] on textarea "**********" at bounding box center [551, 76] width 532 height 50
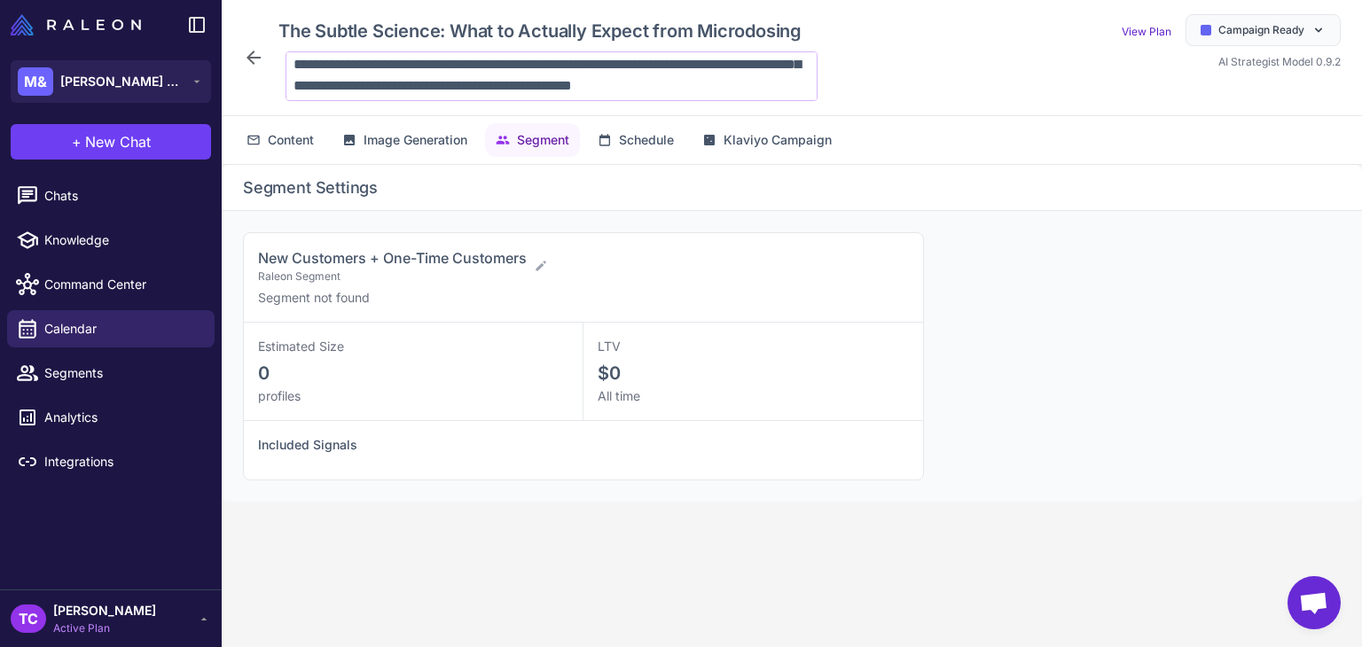
scroll to position [107, 0]
drag, startPoint x: 496, startPoint y: 90, endPoint x: 355, endPoint y: 68, distance: 143.4
click at [355, 68] on textarea "**********" at bounding box center [551, 76] width 532 height 50
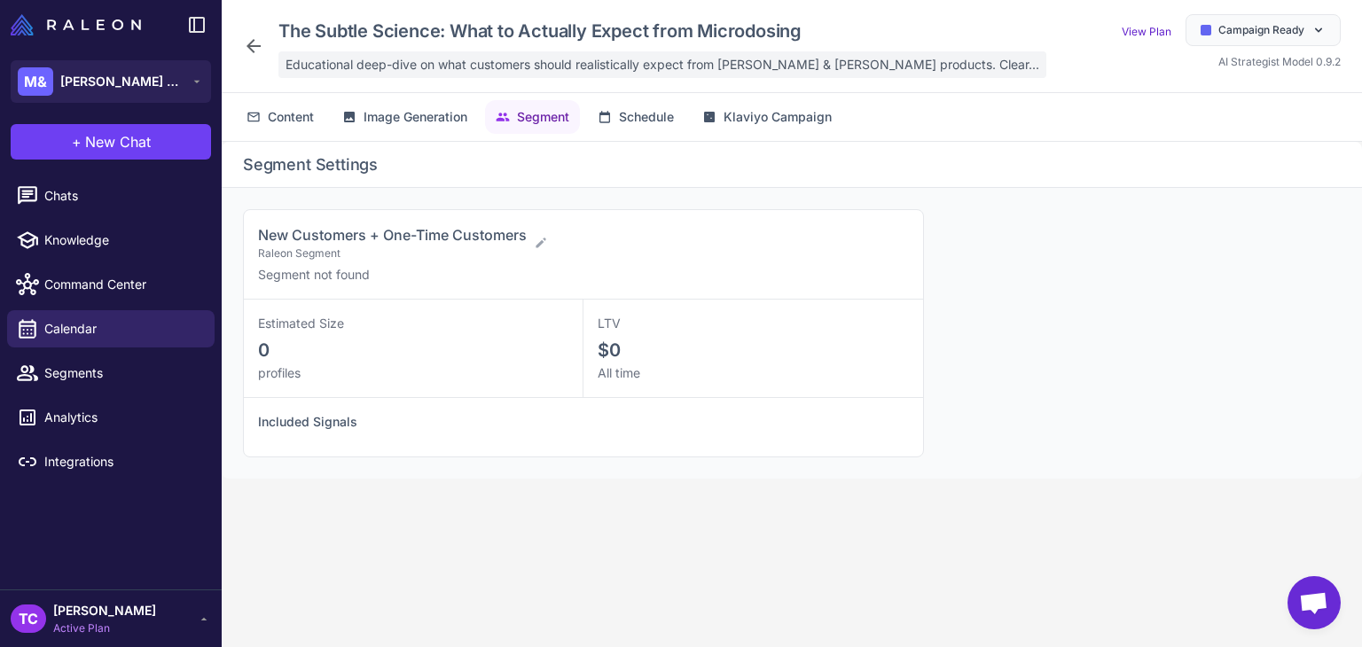
click at [465, 71] on span "Educational deep-dive on what customers should realistically expect from Mary &…" at bounding box center [662, 65] width 754 height 20
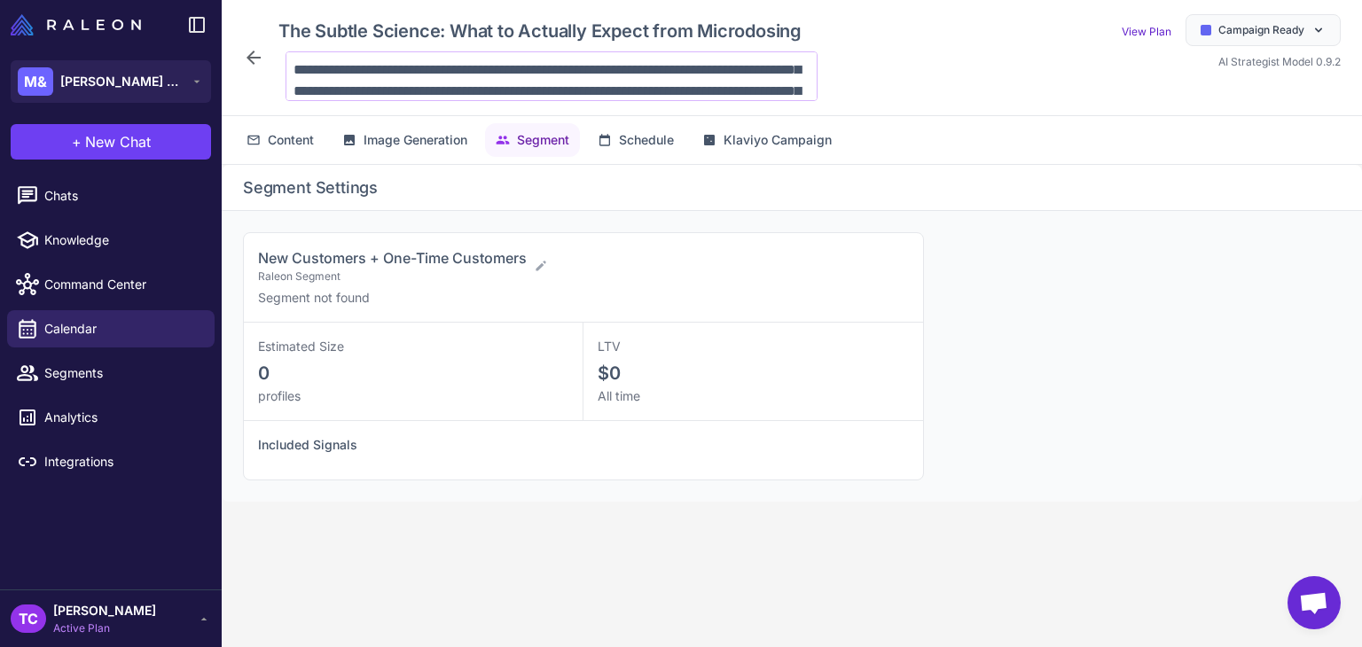
scroll to position [0, 0]
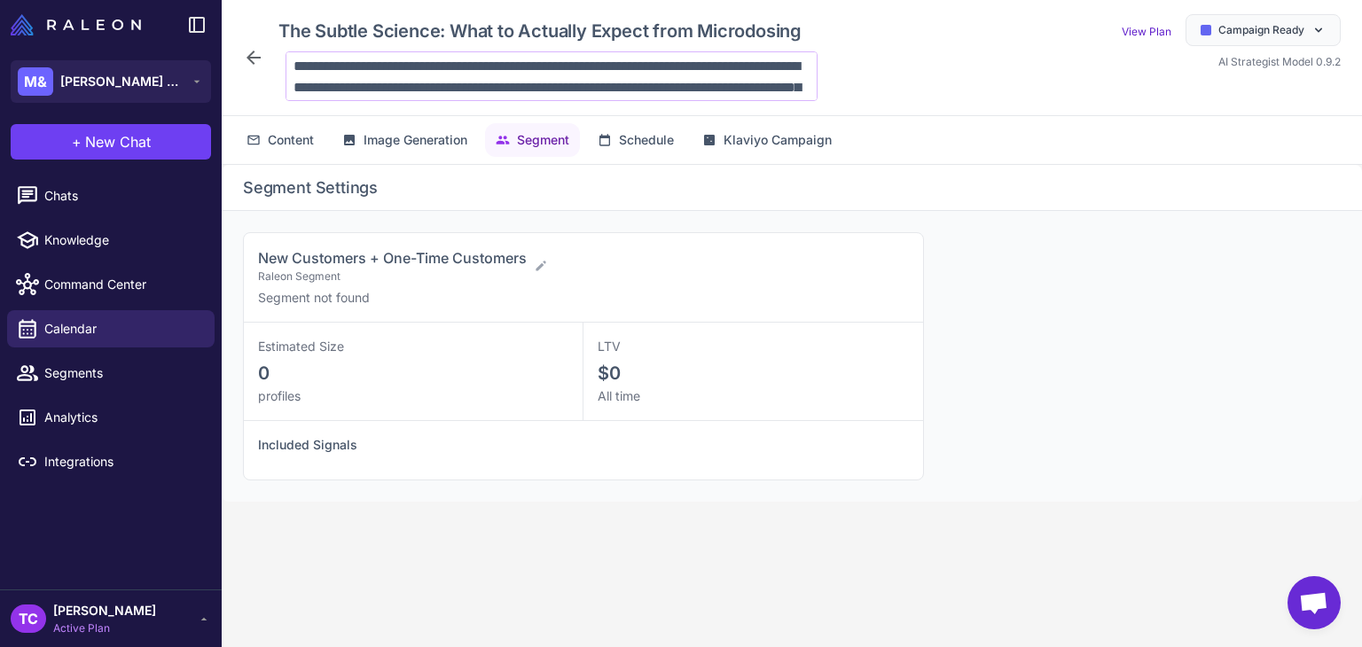
click at [680, 76] on textarea "**********" at bounding box center [551, 76] width 532 height 50
drag, startPoint x: 294, startPoint y: 66, endPoint x: 445, endPoint y: 86, distance: 152.0
click at [445, 86] on textarea "**********" at bounding box center [551, 76] width 532 height 50
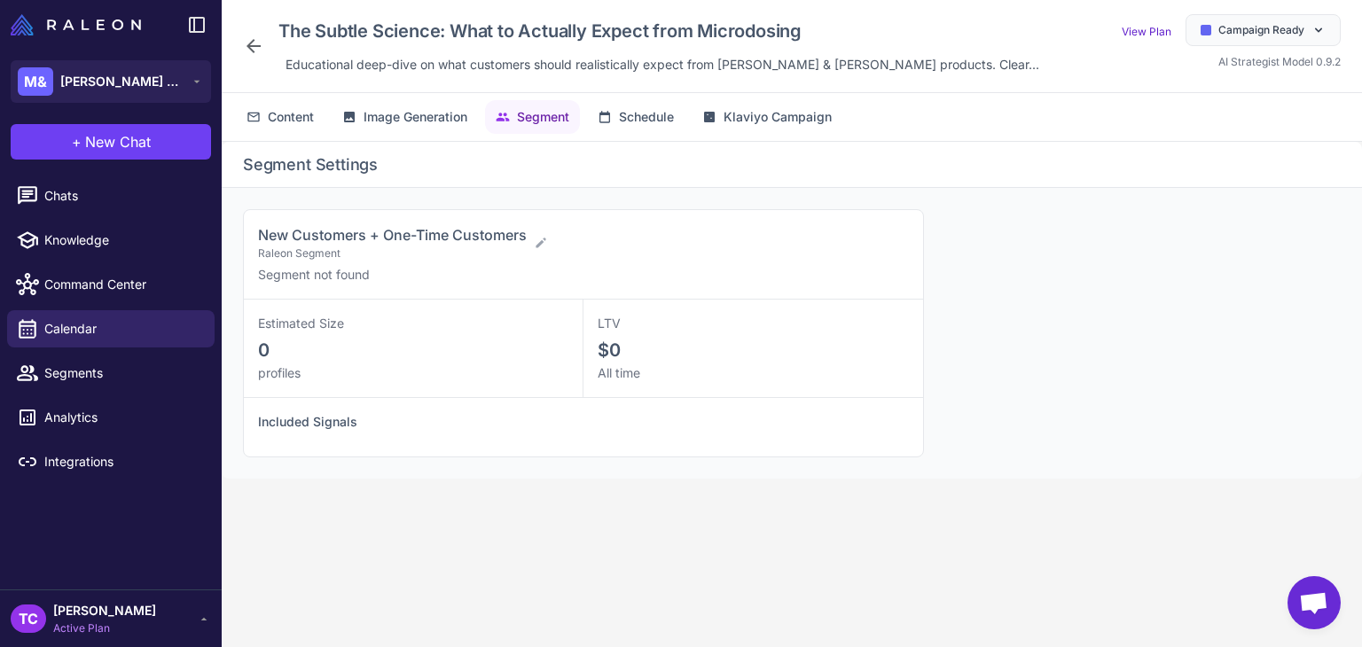
click at [262, 33] on div "The Subtle Science: What to Actually Expect from Microdosing Educational deep-d…" at bounding box center [644, 46] width 803 height 64
click at [246, 53] on icon at bounding box center [253, 45] width 21 height 21
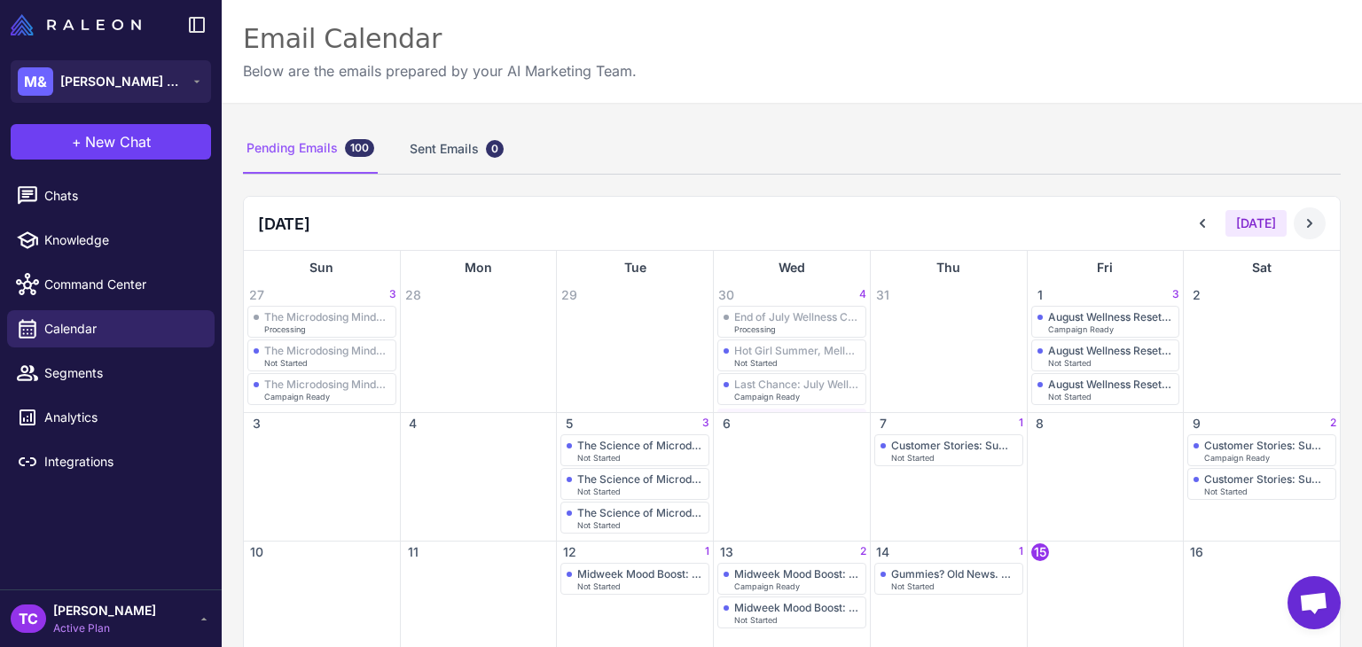
click at [1300, 218] on icon at bounding box center [1309, 224] width 18 height 18
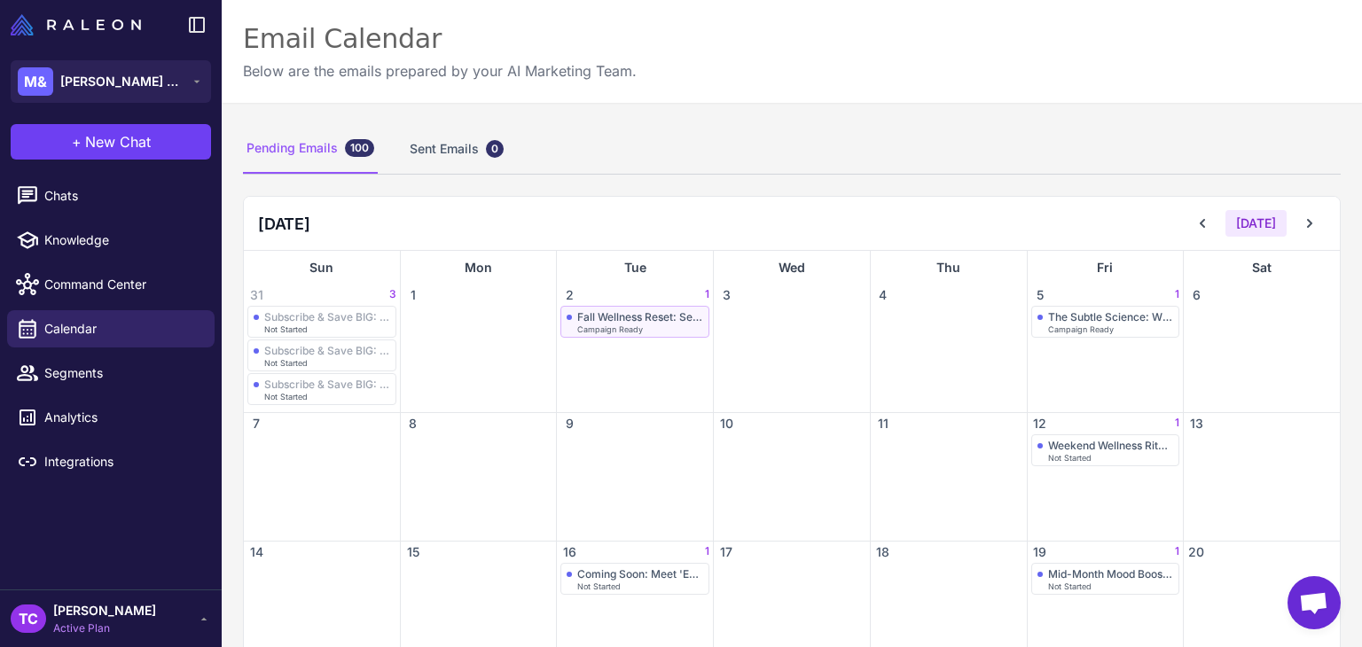
click at [599, 315] on div "Fall Wellness Reset: September Renewal" at bounding box center [640, 316] width 126 height 13
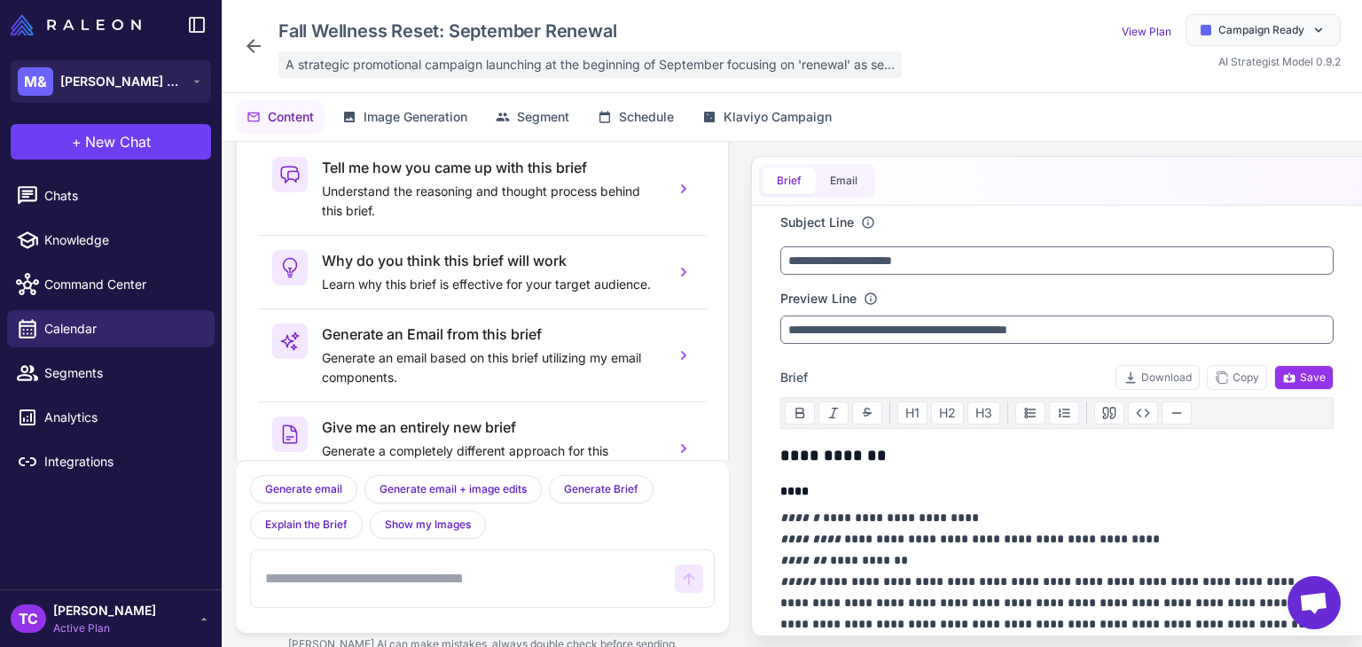
scroll to position [87, 0]
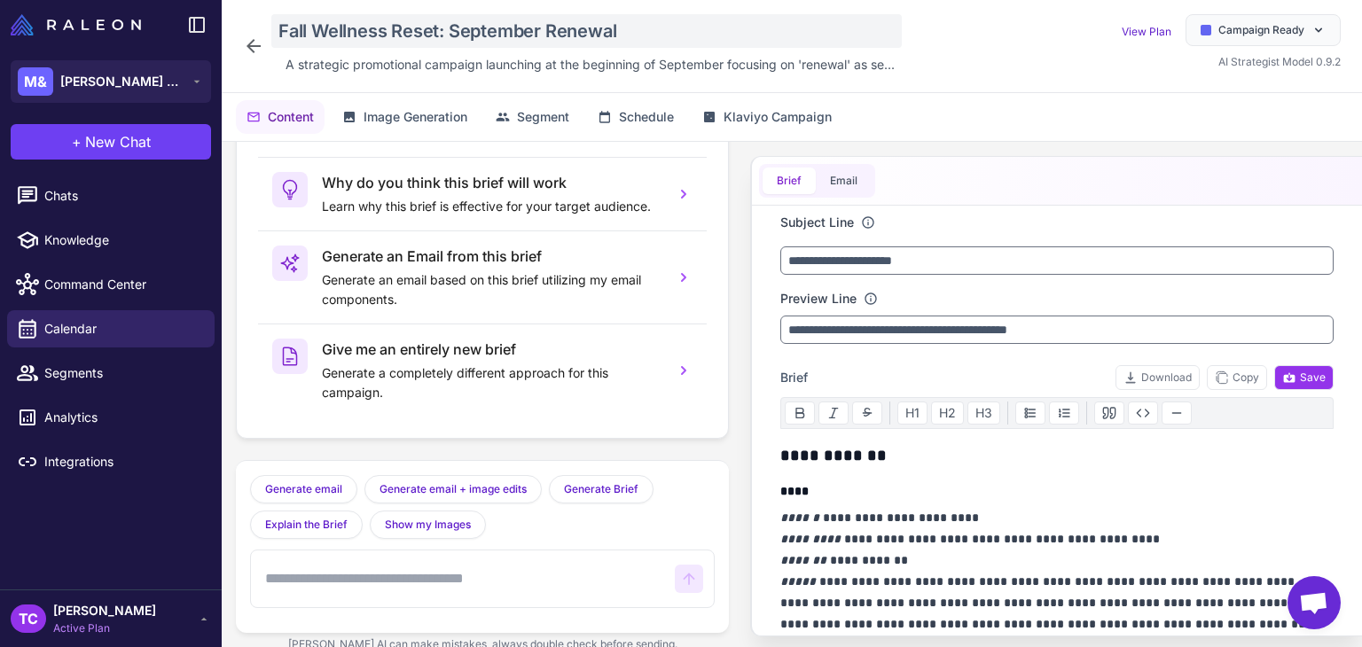
click at [404, 36] on div "Fall Wellness Reset: September Renewal" at bounding box center [586, 31] width 630 height 34
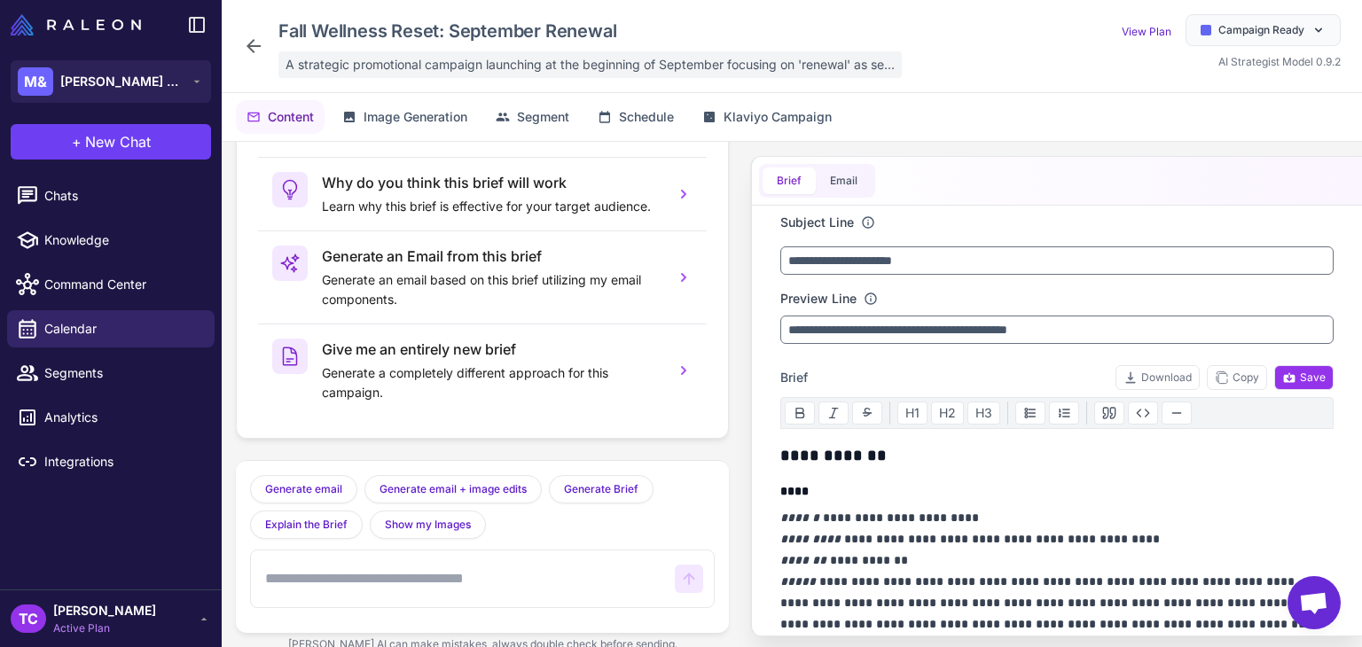
click at [379, 60] on span "A strategic promotional campaign launching at the beginning of September focusi…" at bounding box center [589, 65] width 609 height 20
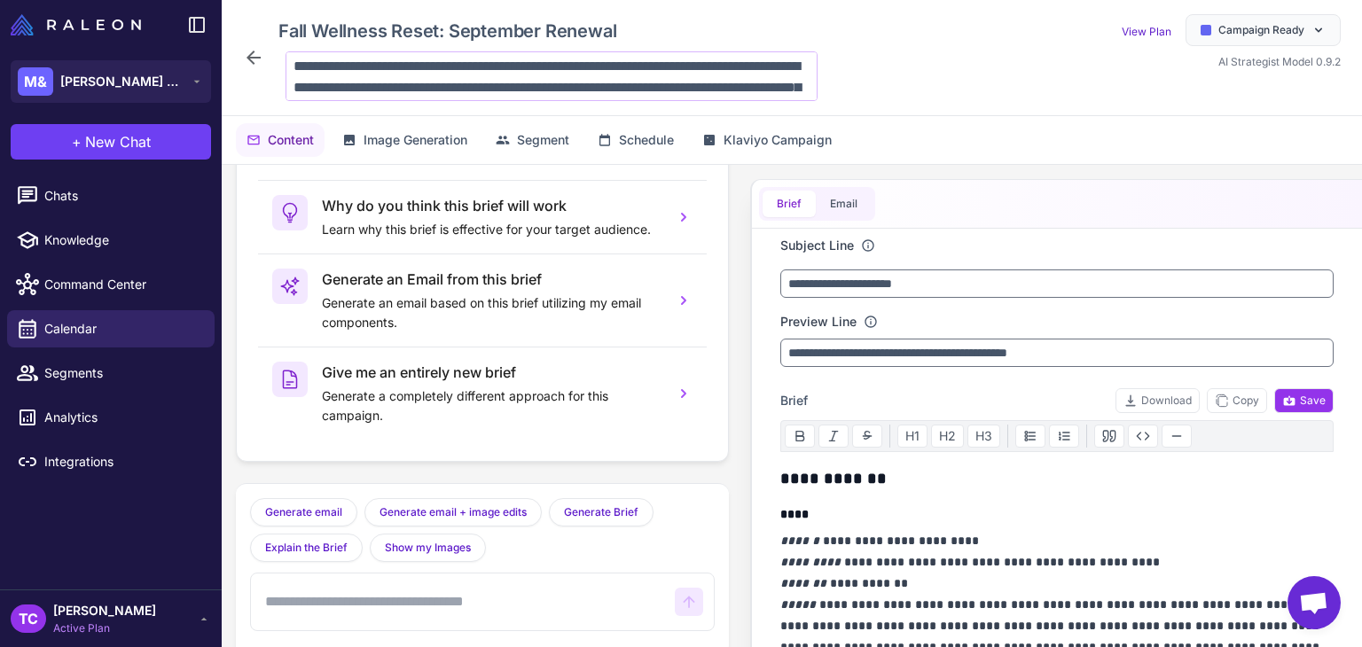
scroll to position [86, 0]
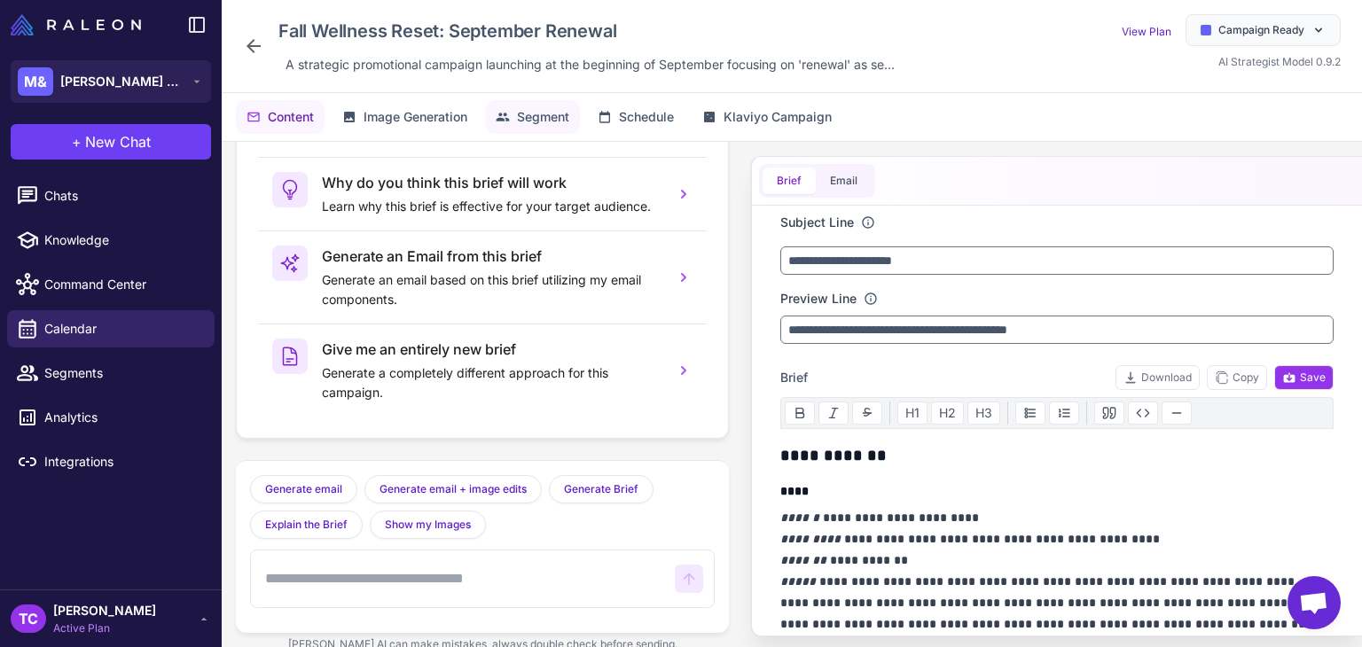
click at [558, 111] on span "Segment" at bounding box center [543, 117] width 52 height 20
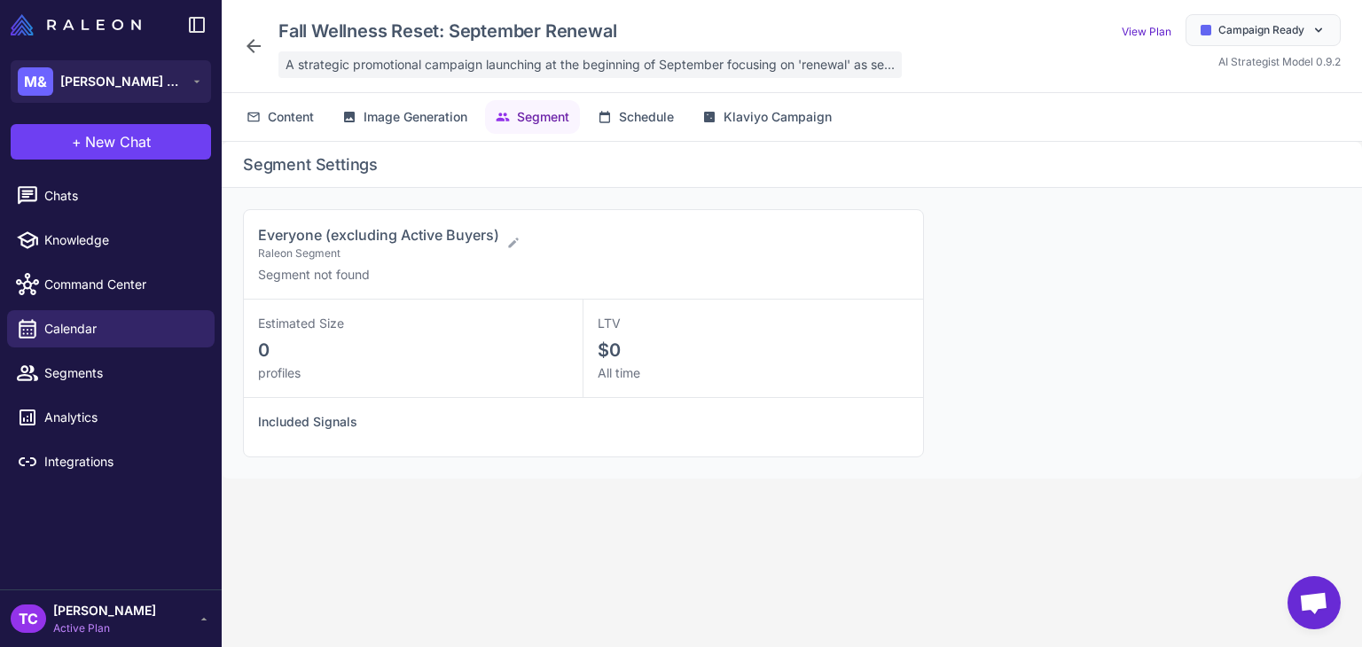
click at [301, 55] on span "A strategic promotional campaign launching at the beginning of September focusi…" at bounding box center [589, 65] width 609 height 20
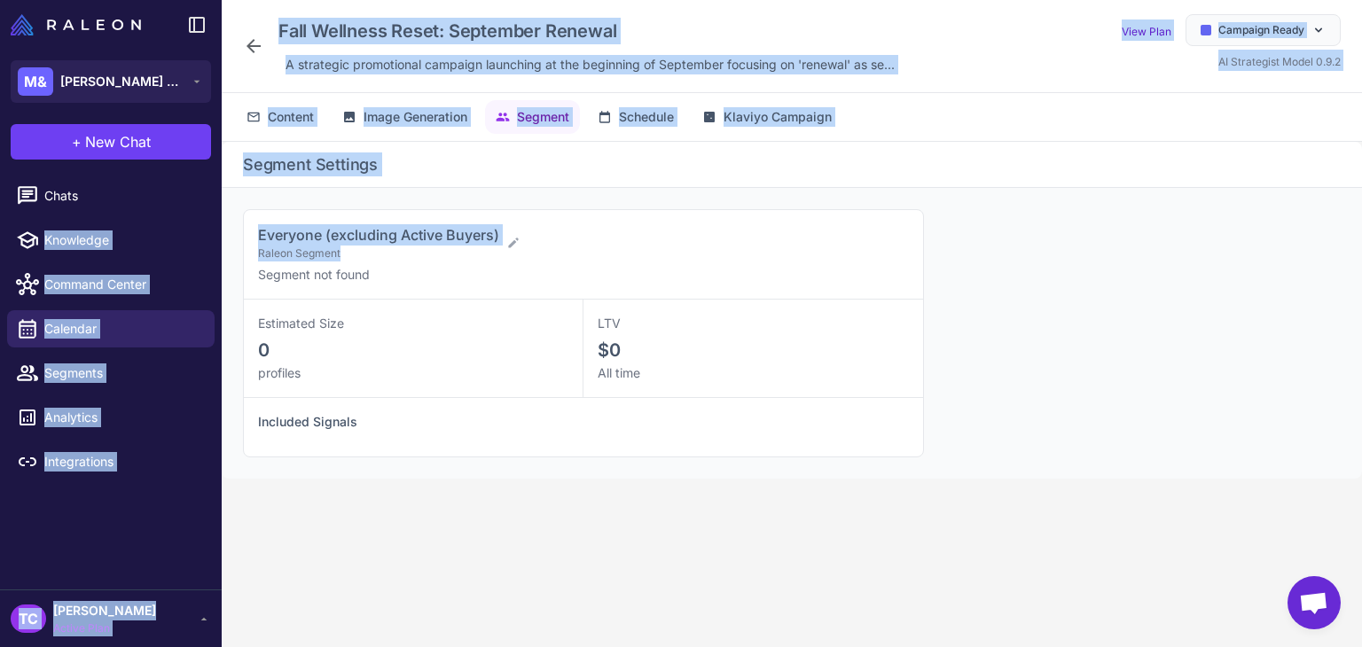
drag, startPoint x: 510, startPoint y: 224, endPoint x: 223, endPoint y: 221, distance: 287.2
click at [217, 216] on div "**********" at bounding box center [681, 323] width 1362 height 647
drag, startPoint x: 262, startPoint y: 227, endPoint x: 233, endPoint y: 228, distance: 28.4
click at [261, 228] on span "Everyone (excluding Active Buyers)" at bounding box center [378, 235] width 241 height 18
click at [262, 224] on h3 "Everyone (excluding Active Buyers)" at bounding box center [378, 234] width 241 height 21
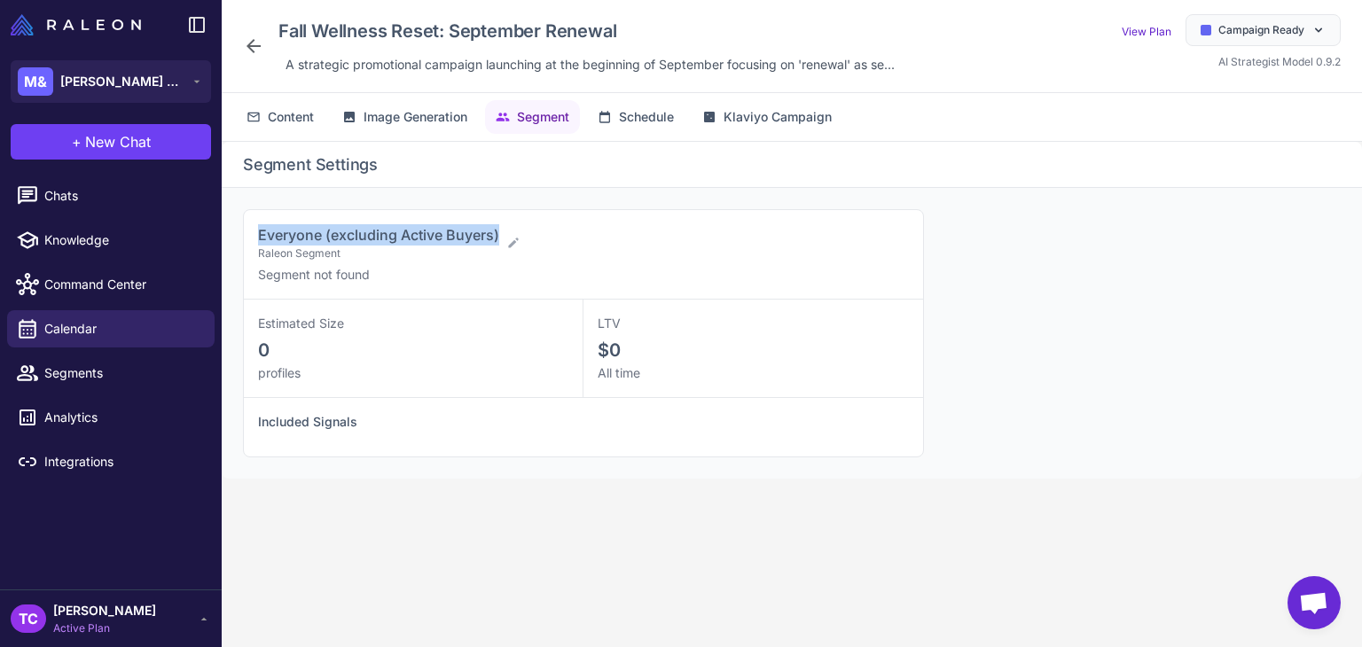
drag, startPoint x: 254, startPoint y: 224, endPoint x: 504, endPoint y: 210, distance: 249.5
click at [504, 210] on div "Everyone (excluding Active Buyers) Raleon Segment Segment not found" at bounding box center [583, 255] width 679 height 90
copy span "Everyone (excluding Active Buyers)"
click at [372, 81] on div "Fall Wellness Reset: September Renewal A strategic promotional campaign launchi…" at bounding box center [792, 46] width 1140 height 93
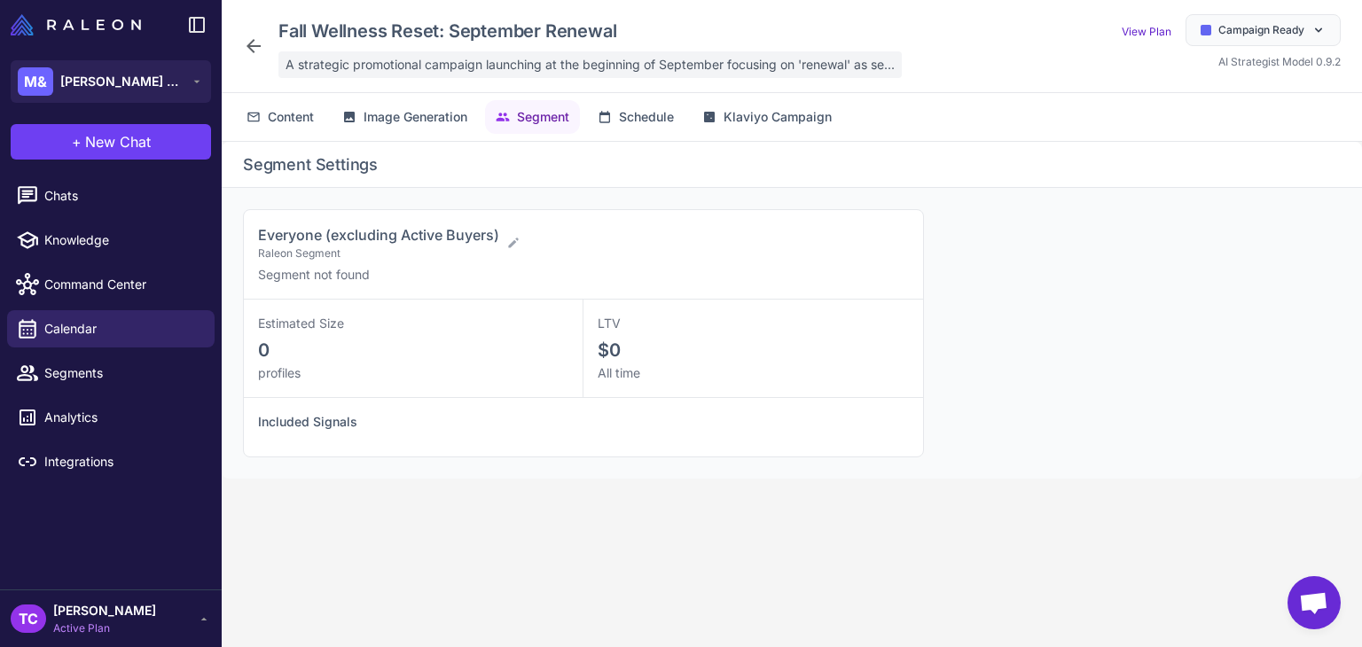
click at [369, 70] on span "A strategic promotional campaign launching at the beginning of September focusi…" at bounding box center [589, 65] width 609 height 20
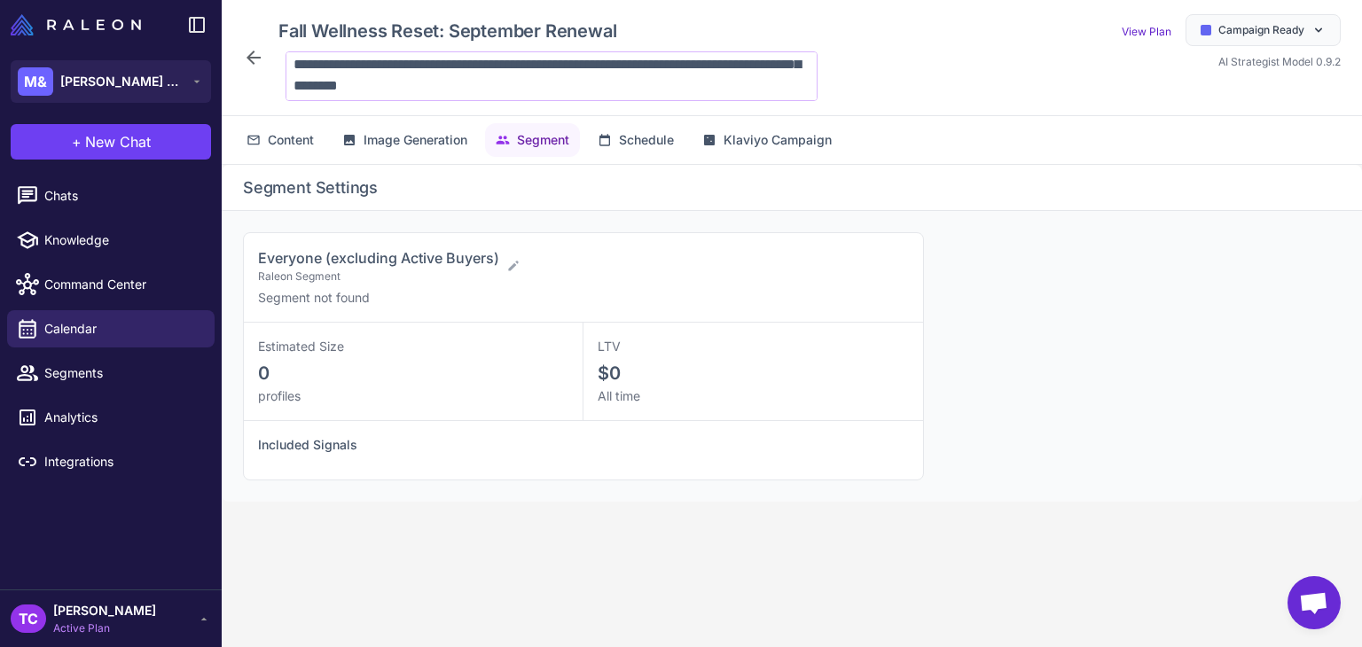
click at [542, 76] on textarea "**********" at bounding box center [551, 76] width 532 height 50
click at [542, 77] on textarea "**********" at bounding box center [551, 76] width 532 height 50
drag, startPoint x: 457, startPoint y: 67, endPoint x: 512, endPoint y: 84, distance: 57.5
click at [512, 84] on textarea "**********" at bounding box center [551, 76] width 532 height 50
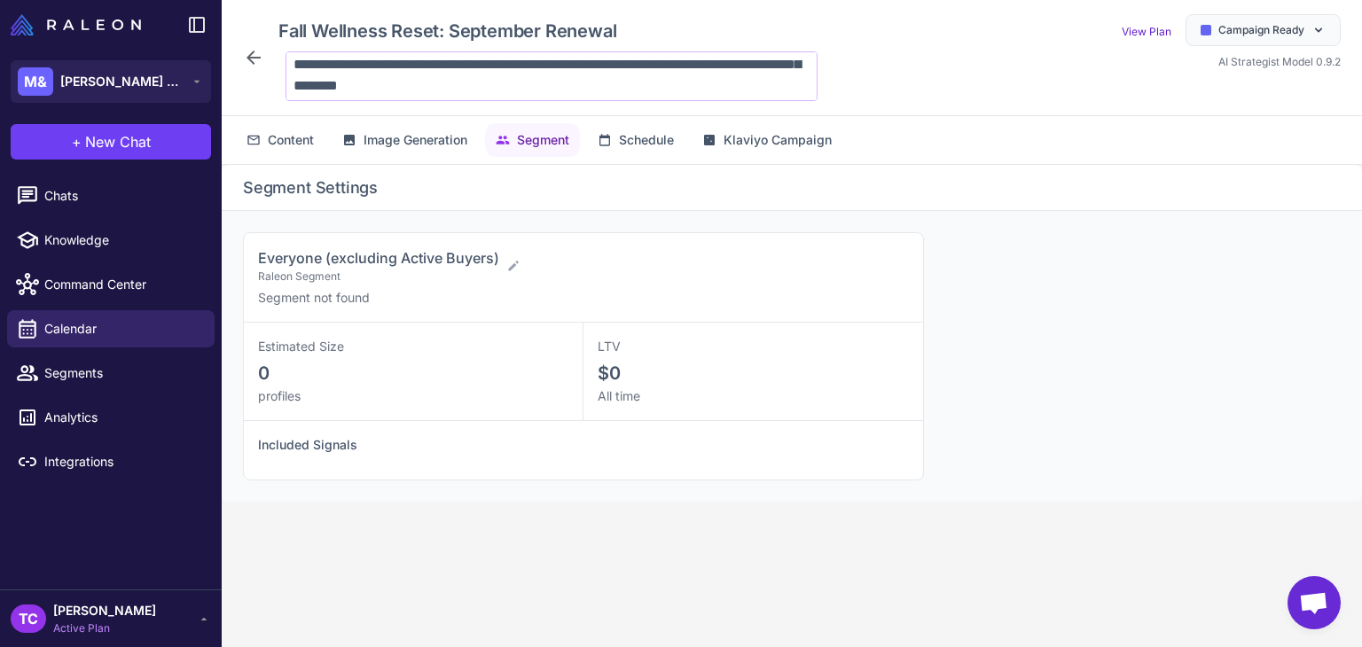
drag, startPoint x: 451, startPoint y: 61, endPoint x: 530, endPoint y: 82, distance: 81.7
click at [530, 82] on textarea "**********" at bounding box center [551, 76] width 532 height 50
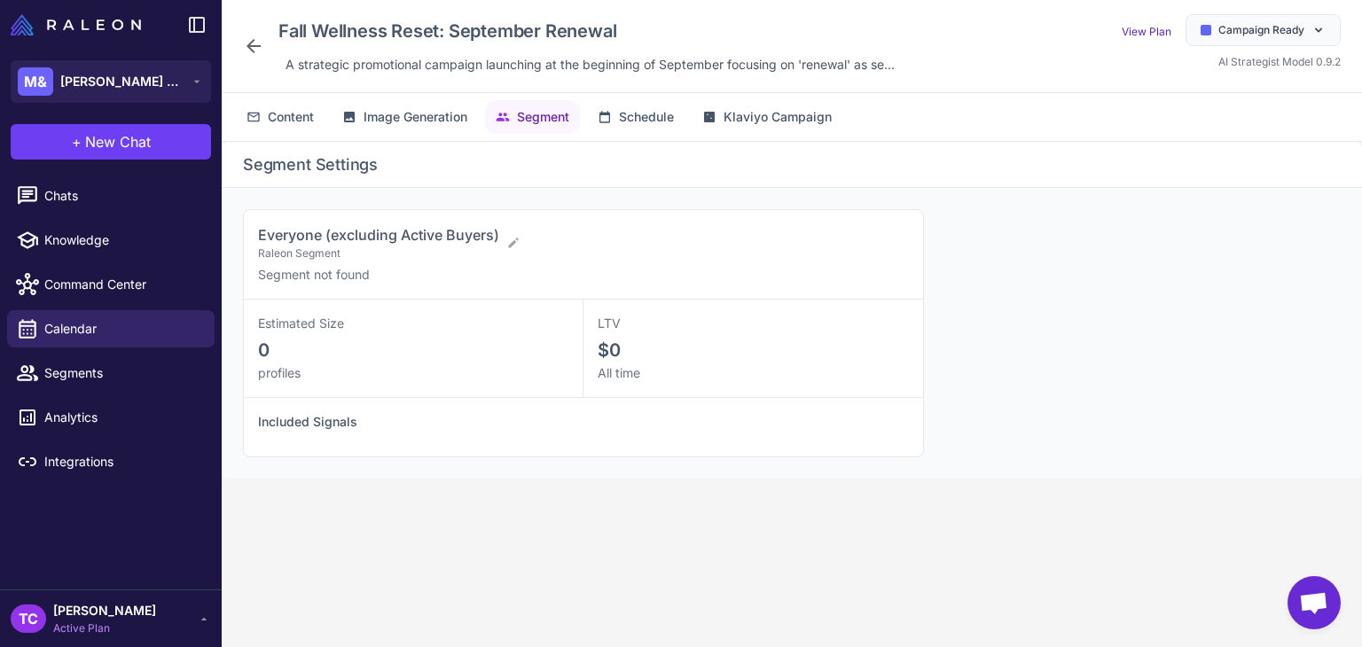
click at [397, 82] on div "Fall Wellness Reset: September Renewal A strategic promotional campaign launchi…" at bounding box center [792, 46] width 1140 height 93
click at [433, 72] on span "A strategic promotional campaign launching at the beginning of September focusi…" at bounding box center [589, 65] width 609 height 20
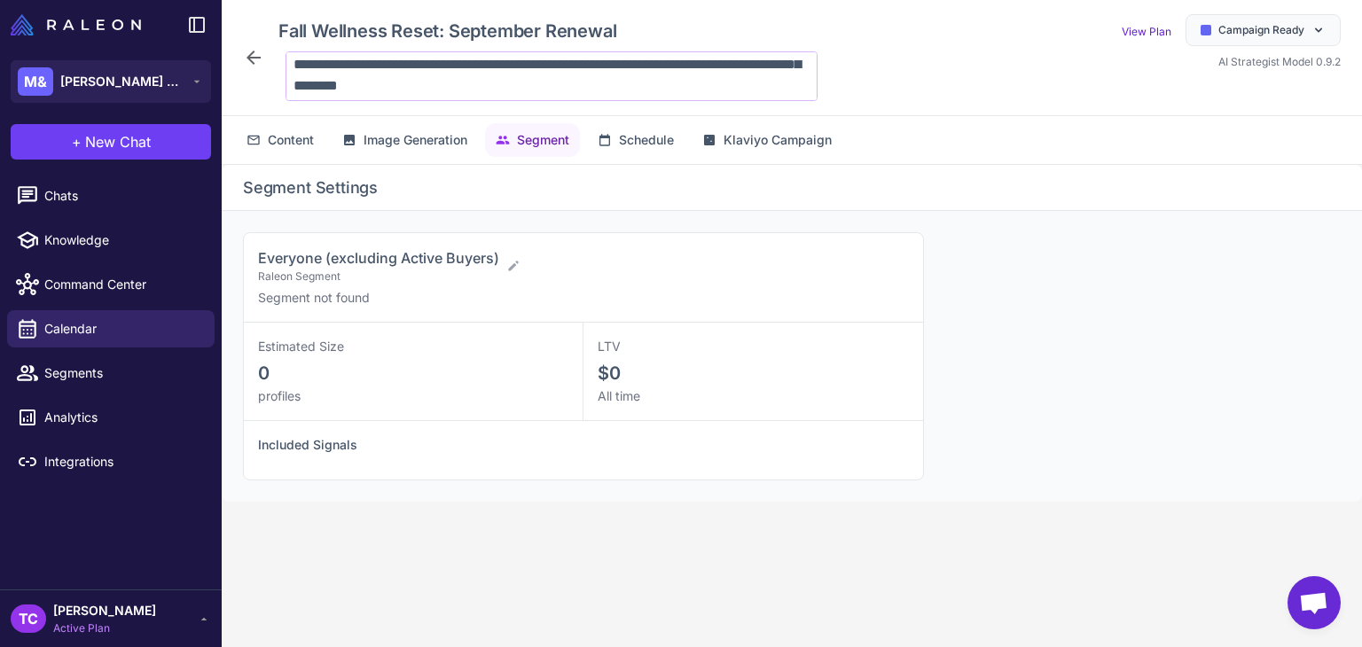
scroll to position [0, 0]
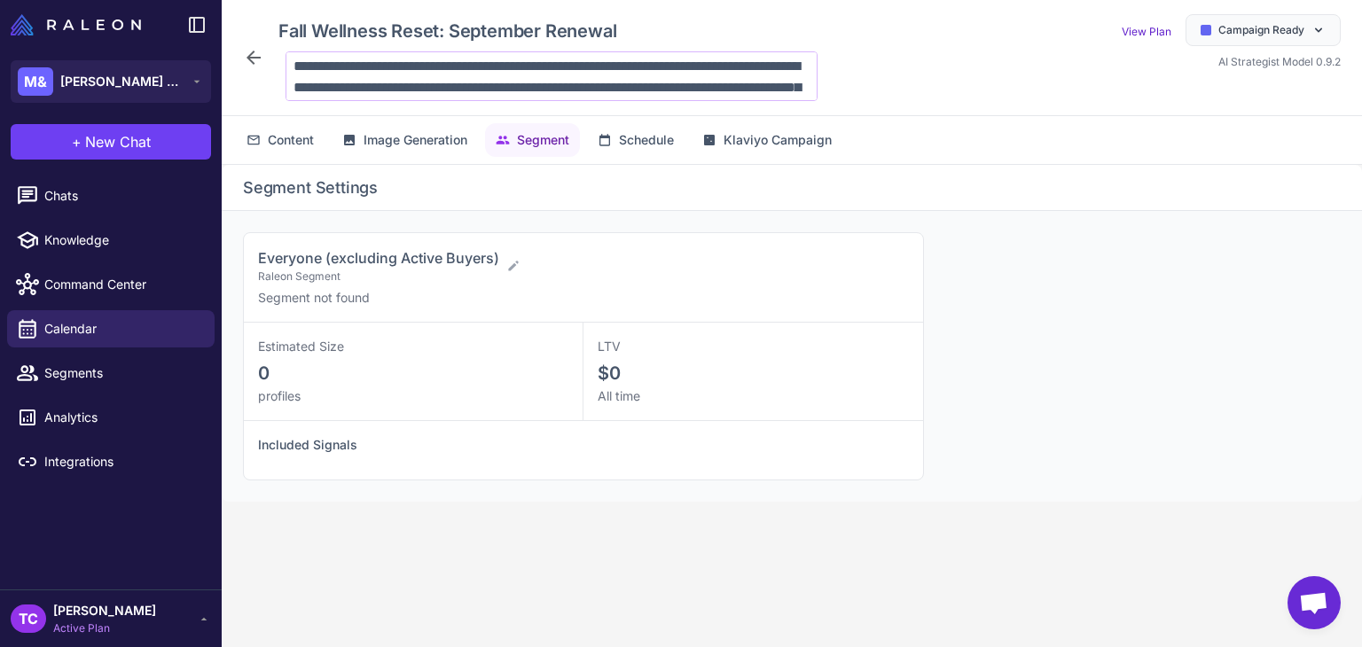
click at [692, 57] on textarea "**********" at bounding box center [551, 76] width 532 height 50
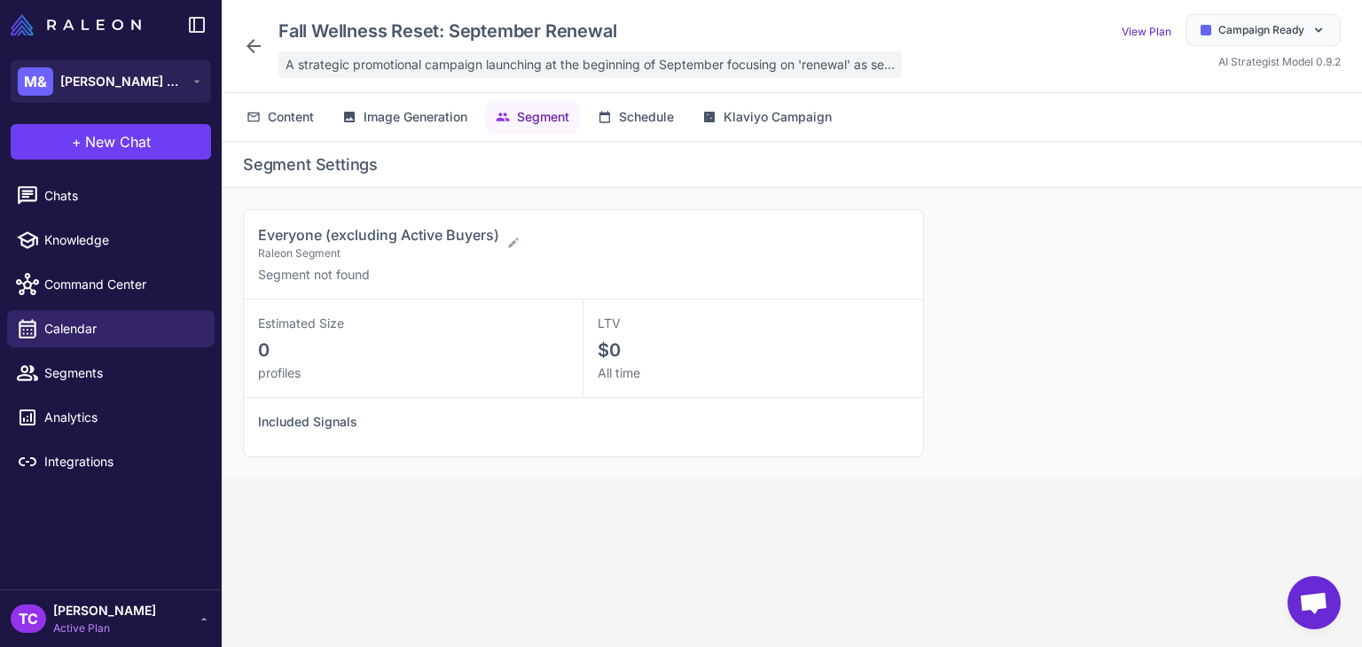
click at [411, 59] on span "A strategic promotional campaign launching at the beginning of September focusi…" at bounding box center [589, 65] width 609 height 20
